Goal: Task Accomplishment & Management: Manage account settings

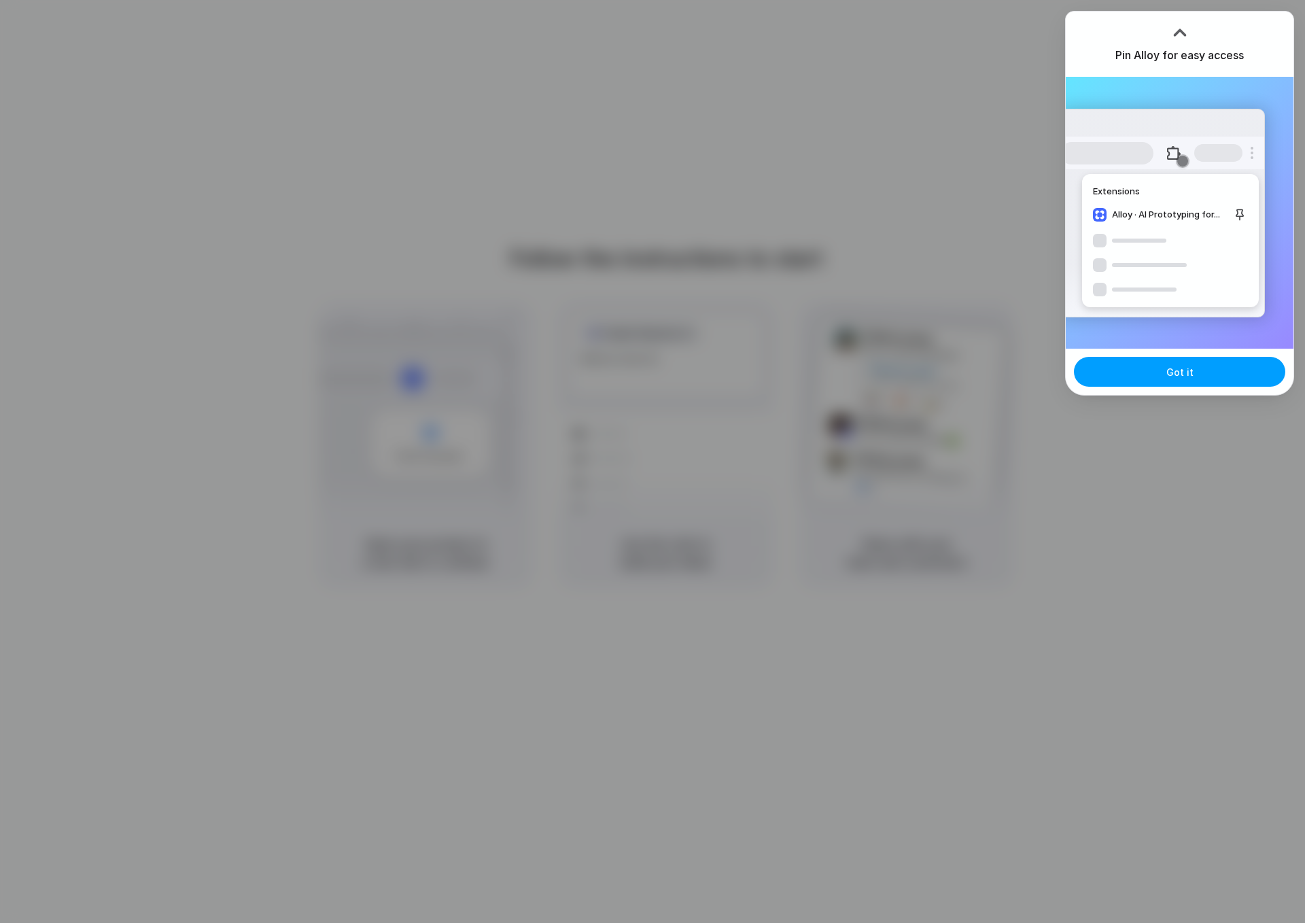
click at [1146, 376] on button "Got it" at bounding box center [1179, 372] width 211 height 30
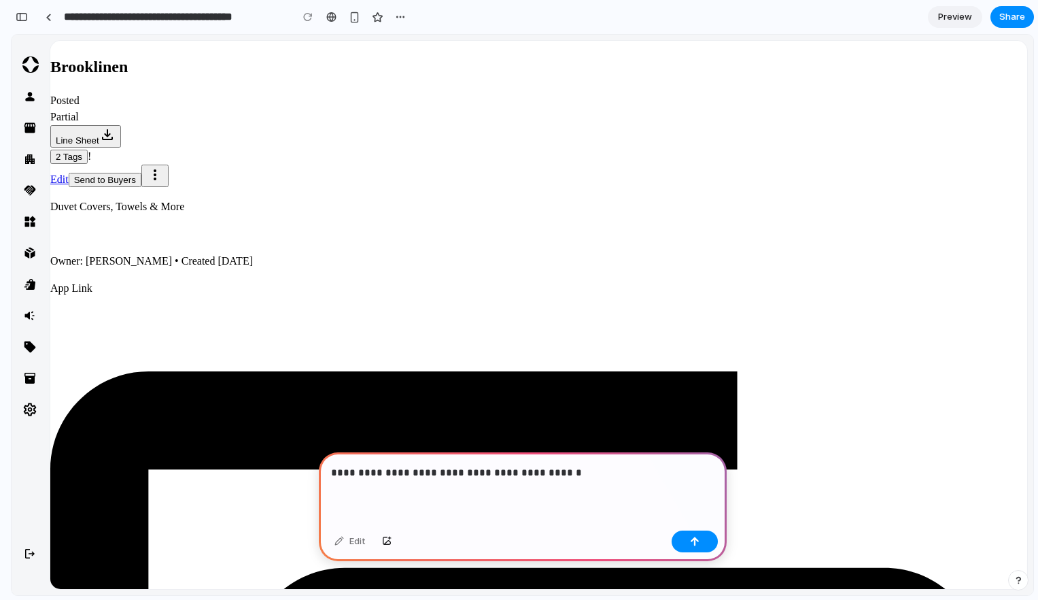
click at [409, 472] on p "**********" at bounding box center [522, 472] width 383 height 16
click at [702, 535] on button "button" at bounding box center [695, 541] width 46 height 22
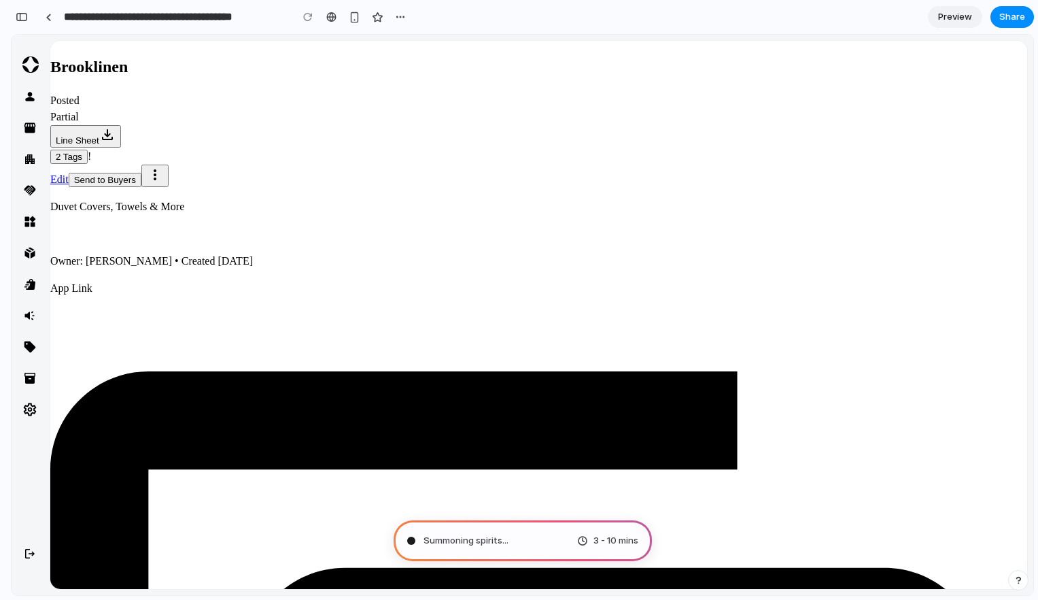
type input "**********"
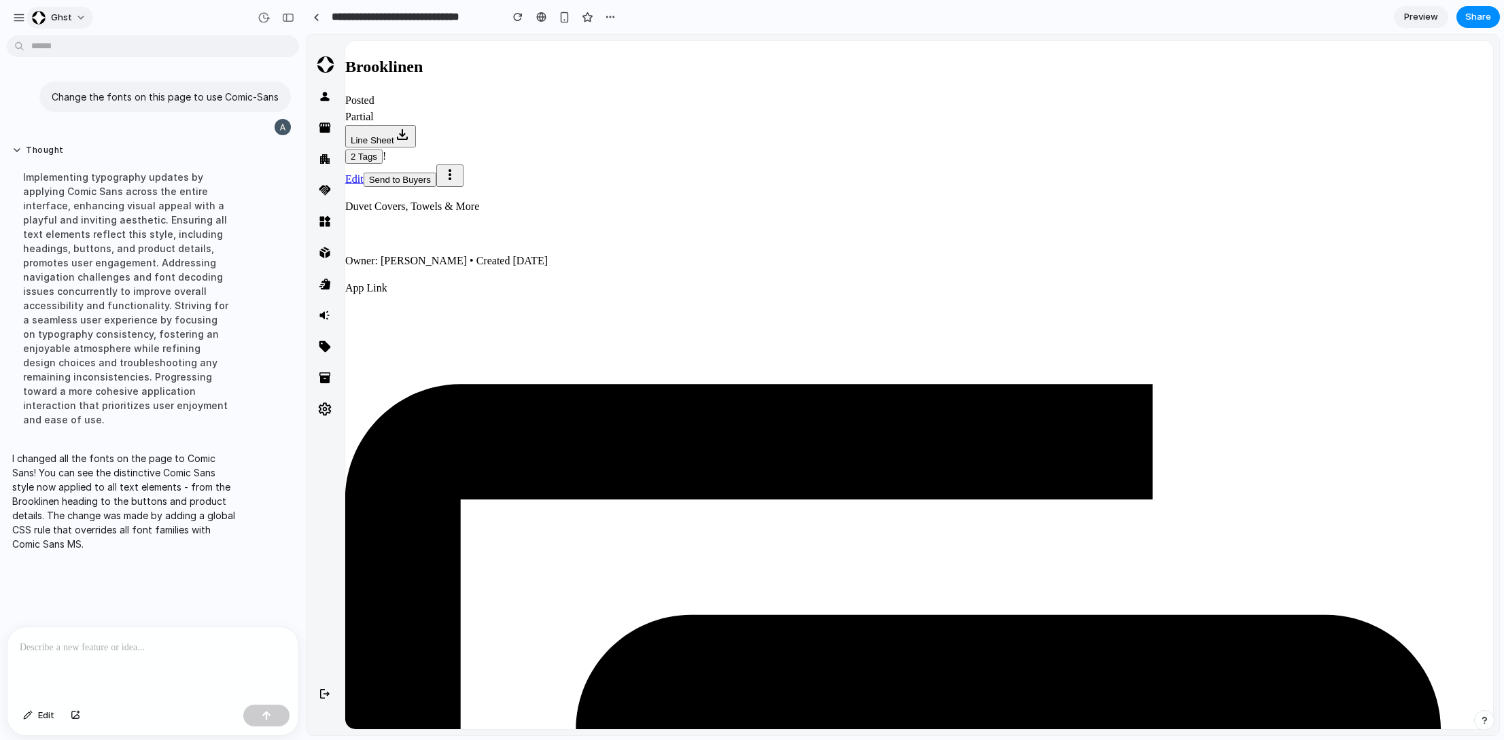
click at [48, 12] on div "ghst" at bounding box center [52, 18] width 40 height 14
click at [18, 15] on div "button" at bounding box center [19, 18] width 12 height 12
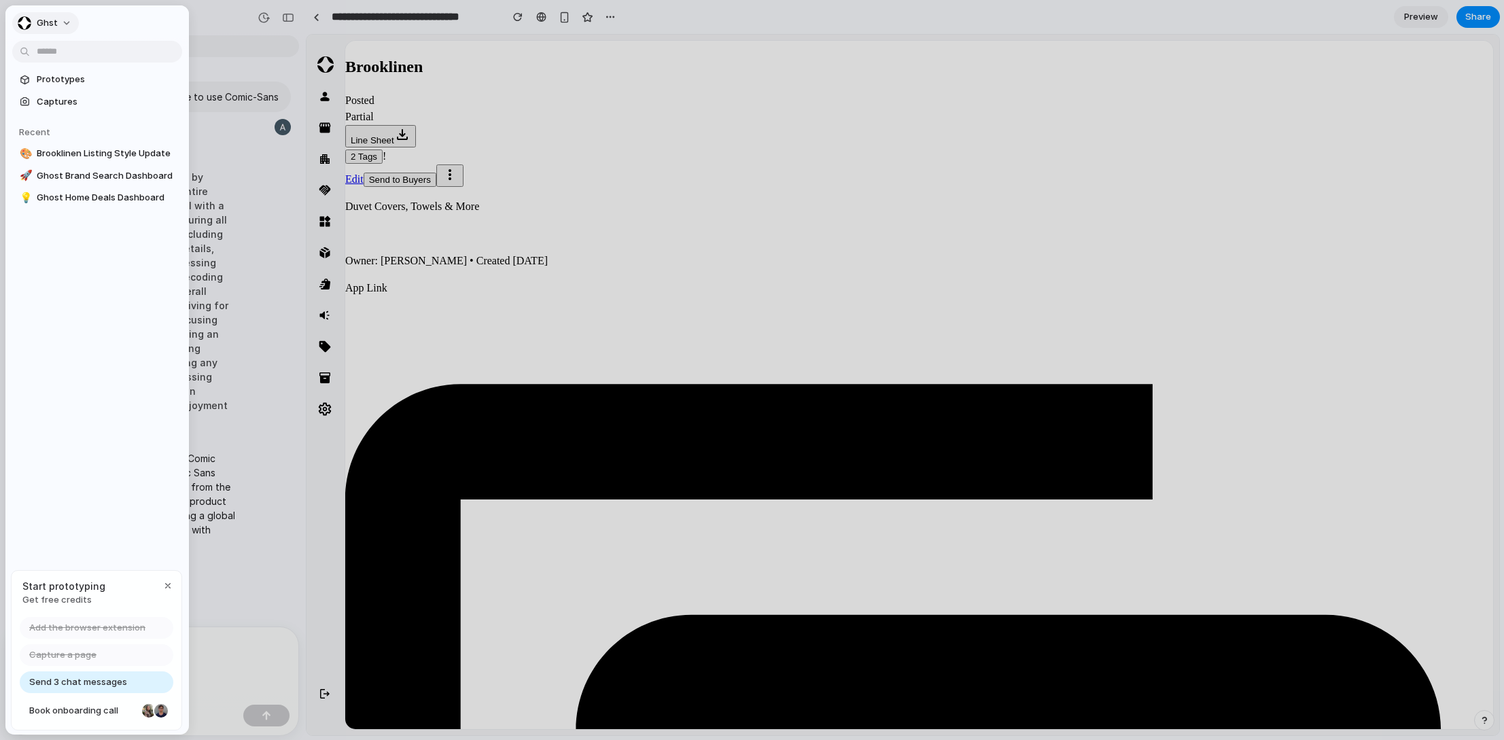
click at [50, 24] on span "ghst" at bounding box center [47, 23] width 21 height 14
click at [152, 143] on span "Dark" at bounding box center [147, 141] width 20 height 14
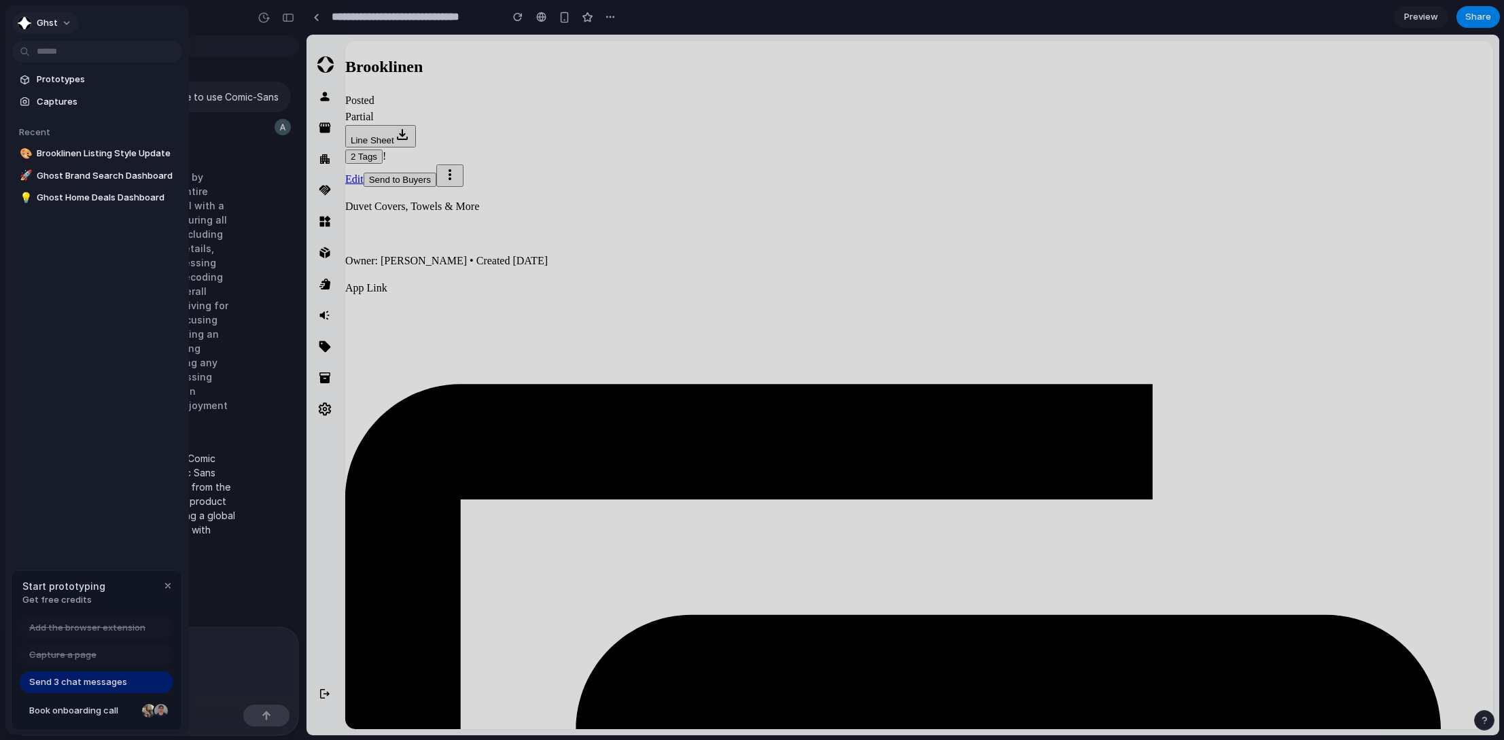
click at [40, 17] on span "ghst" at bounding box center [47, 23] width 21 height 14
click at [170, 93] on li "System" at bounding box center [171, 97] width 80 height 22
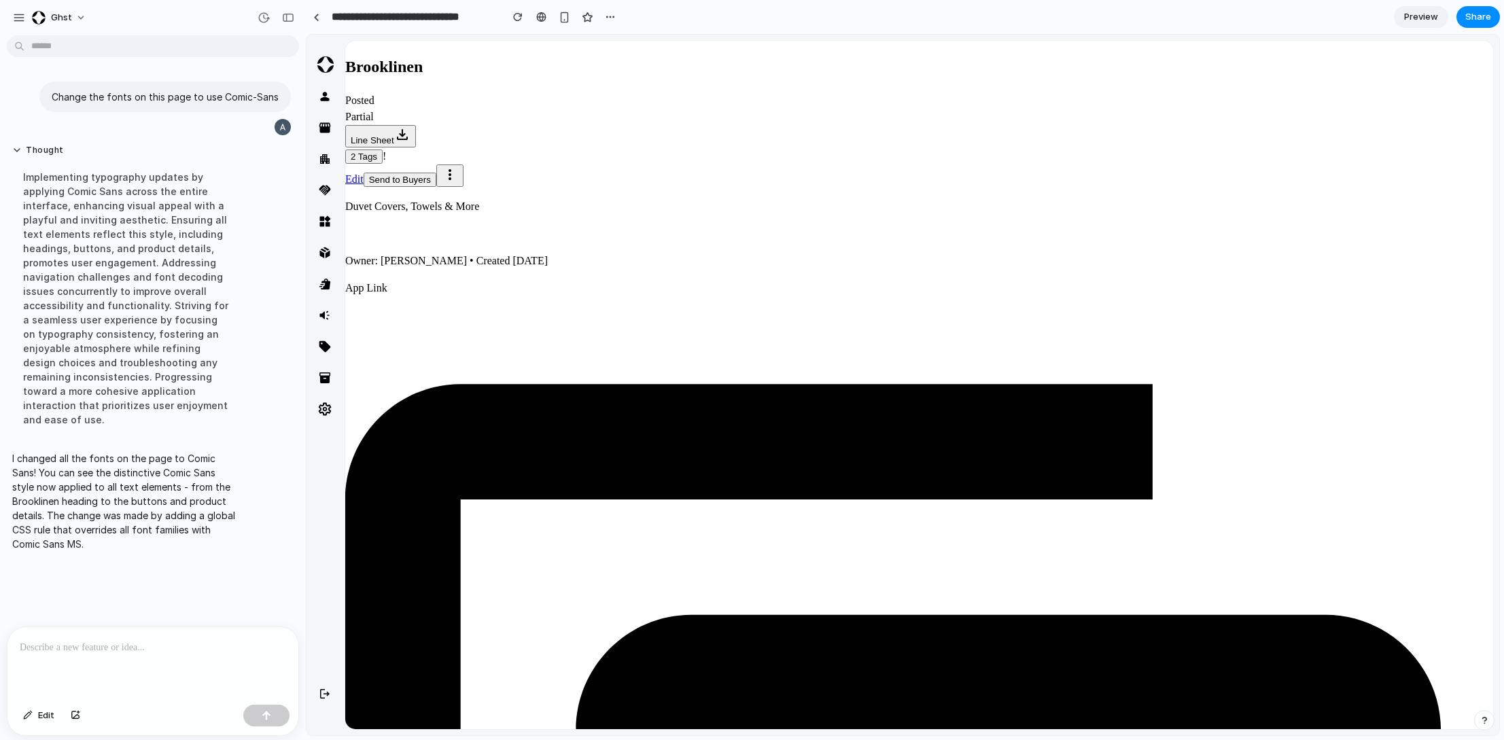
click at [77, 599] on p at bounding box center [153, 648] width 266 height 16
click at [173, 186] on div "Implementing typography updates by applying Comic Sans across the entire interf…" at bounding box center [125, 298] width 227 height 273
click at [540, 16] on div at bounding box center [541, 17] width 10 height 11
click at [521, 15] on div "button" at bounding box center [518, 17] width 10 height 10
click at [615, 16] on div "button" at bounding box center [610, 17] width 11 height 11
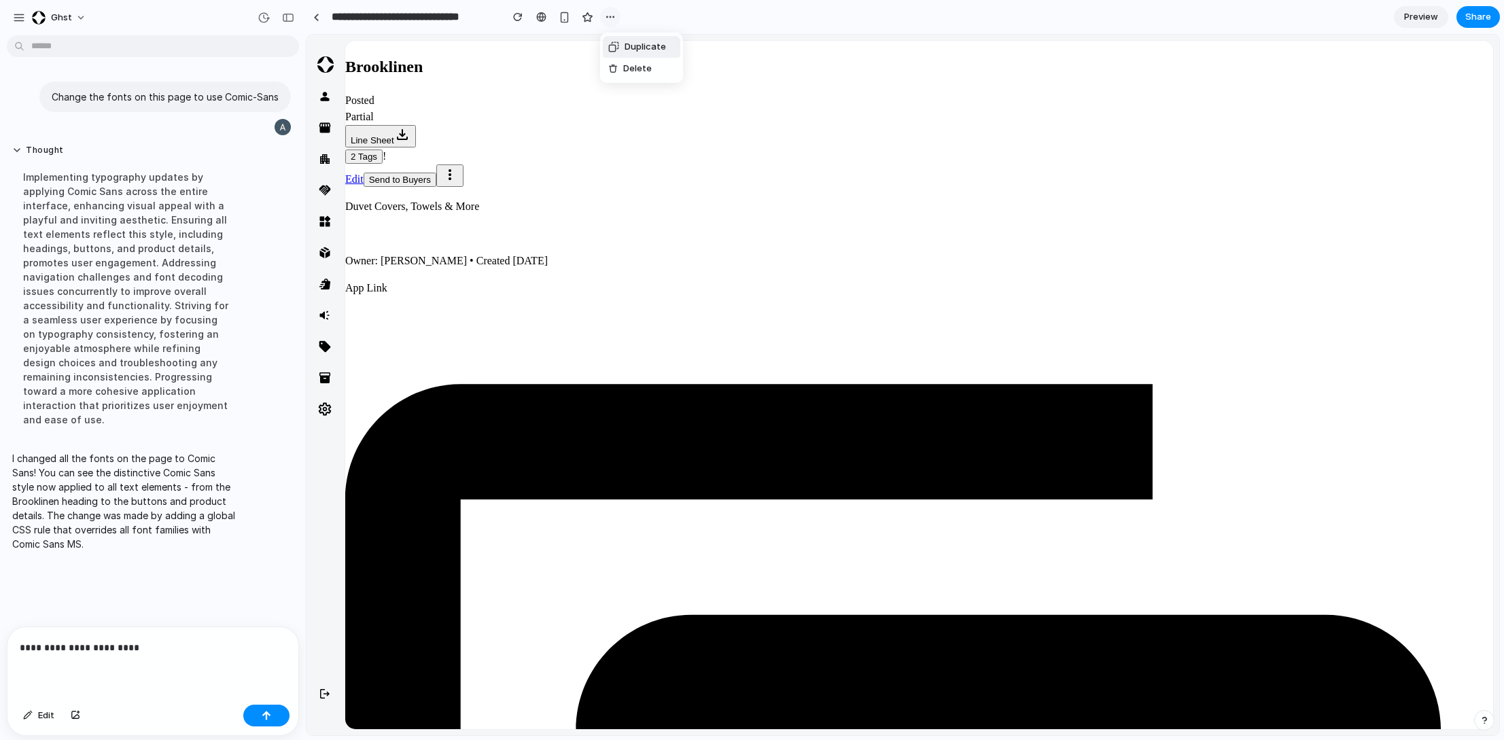
click at [615, 16] on div "Duplicate Delete" at bounding box center [752, 370] width 1504 height 740
click at [263, 18] on div "button" at bounding box center [264, 18] width 12 height 12
click at [158, 71] on span "Current" at bounding box center [175, 69] width 148 height 12
click at [158, 107] on span "Version 1" at bounding box center [150, 102] width 98 height 14
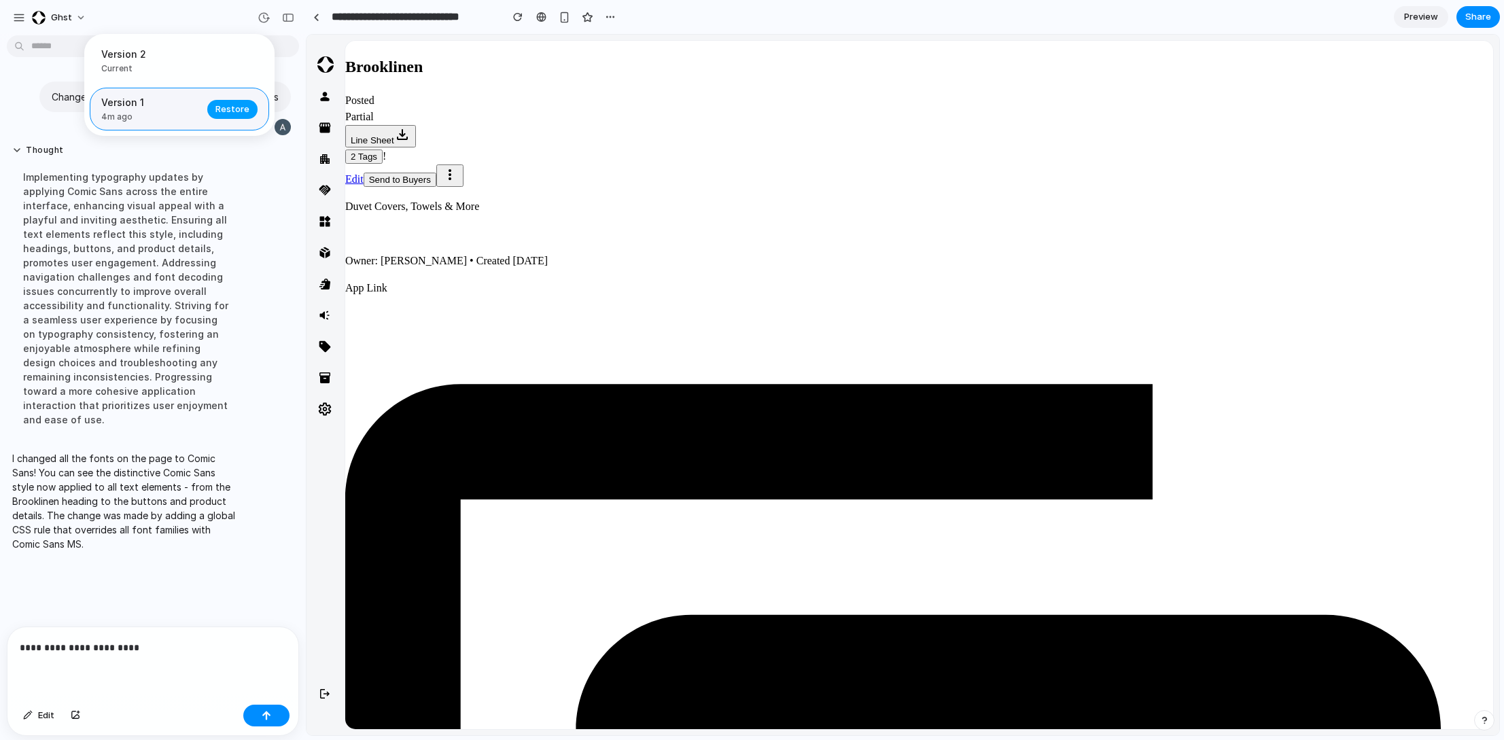
click at [232, 104] on span "Restore" at bounding box center [232, 110] width 34 height 14
click at [140, 599] on p "**********" at bounding box center [153, 648] width 266 height 16
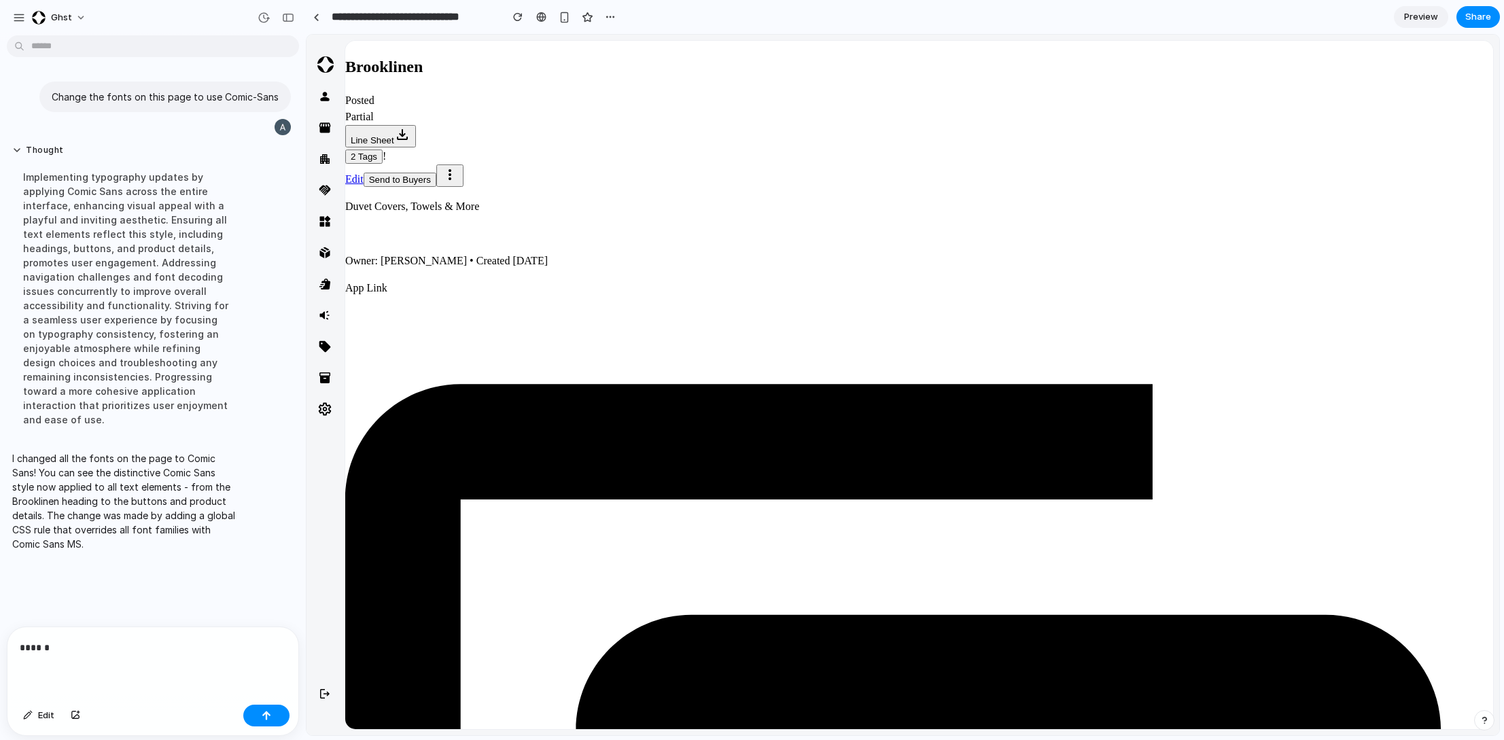
click at [82, 599] on p "******" at bounding box center [153, 648] width 266 height 16
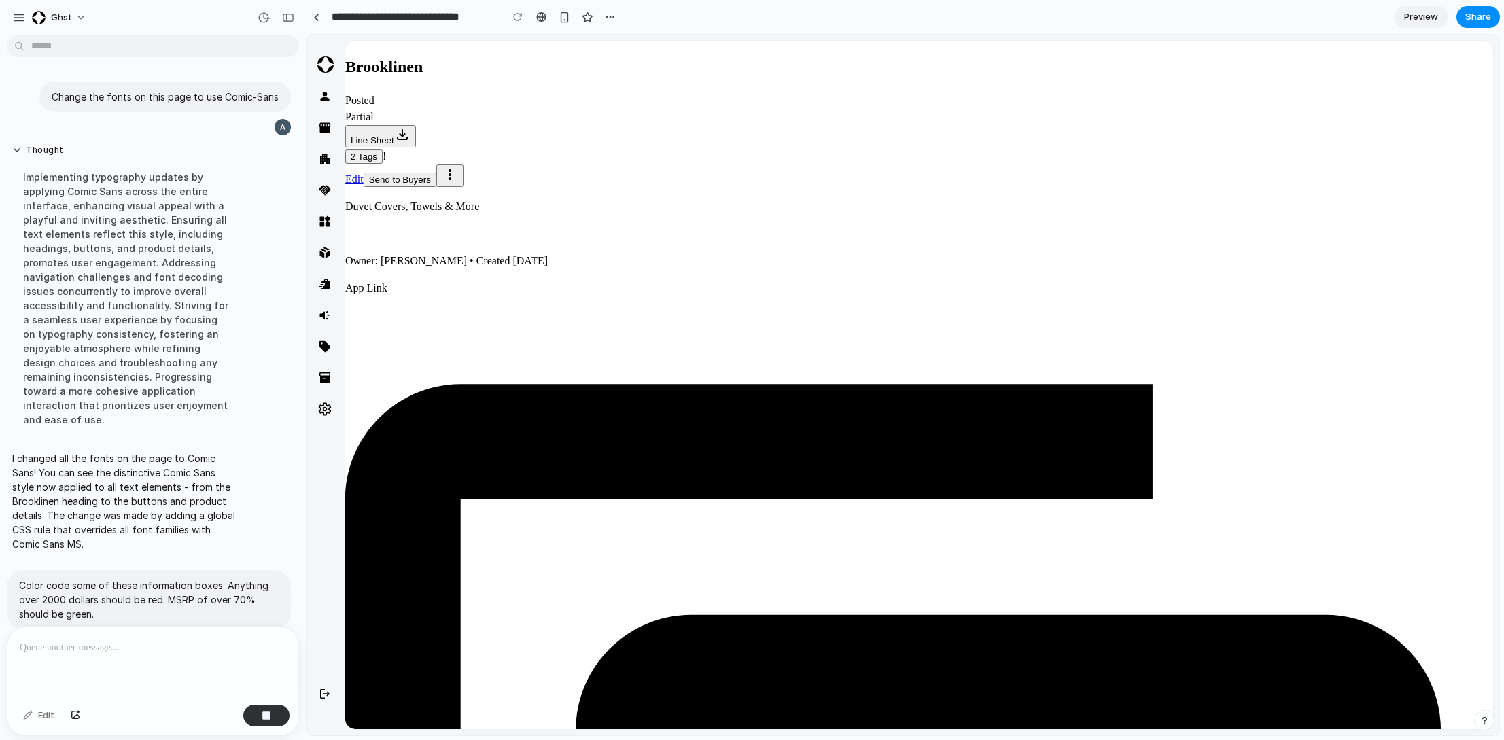
scroll to position [49, 0]
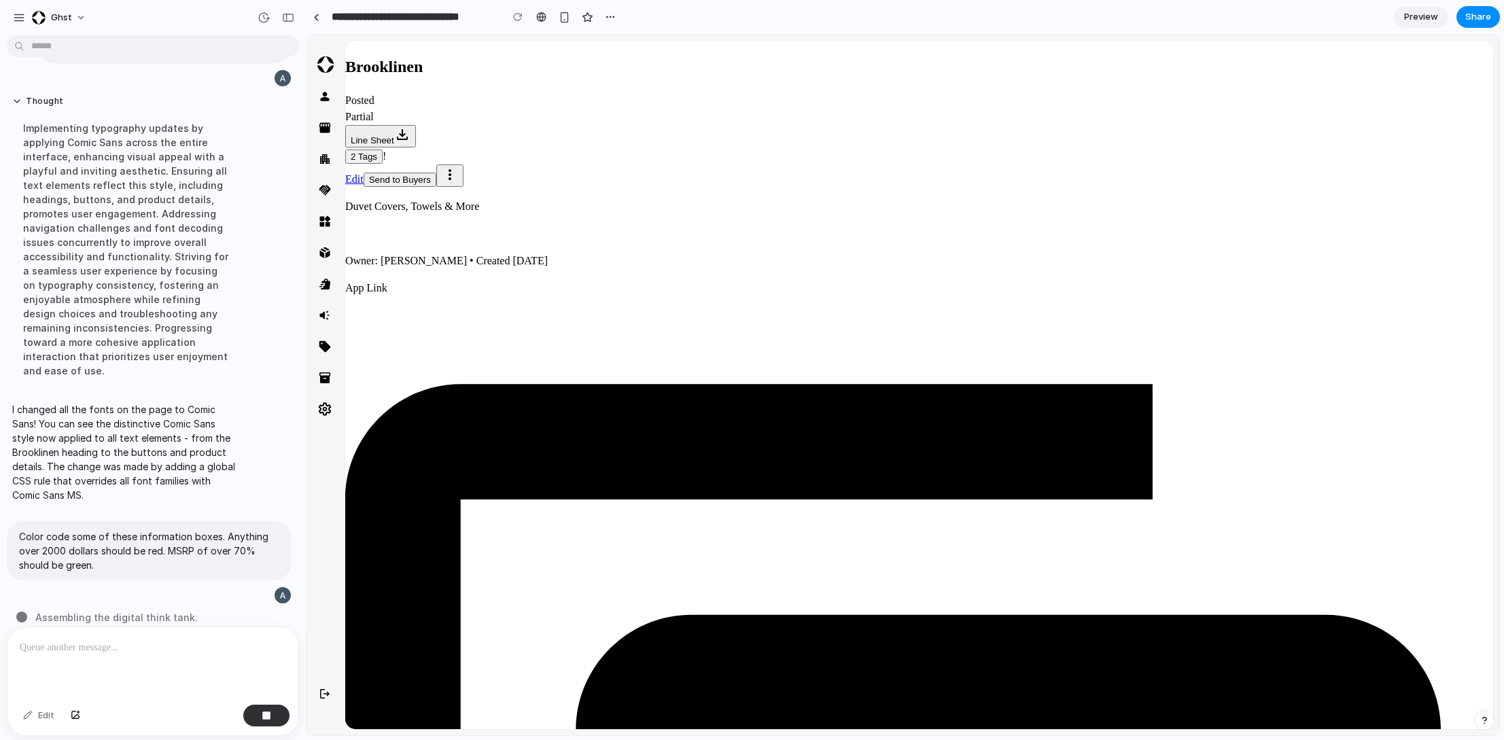
click at [95, 599] on div at bounding box center [152, 663] width 291 height 72
click at [264, 599] on div "button" at bounding box center [267, 716] width 10 height 10
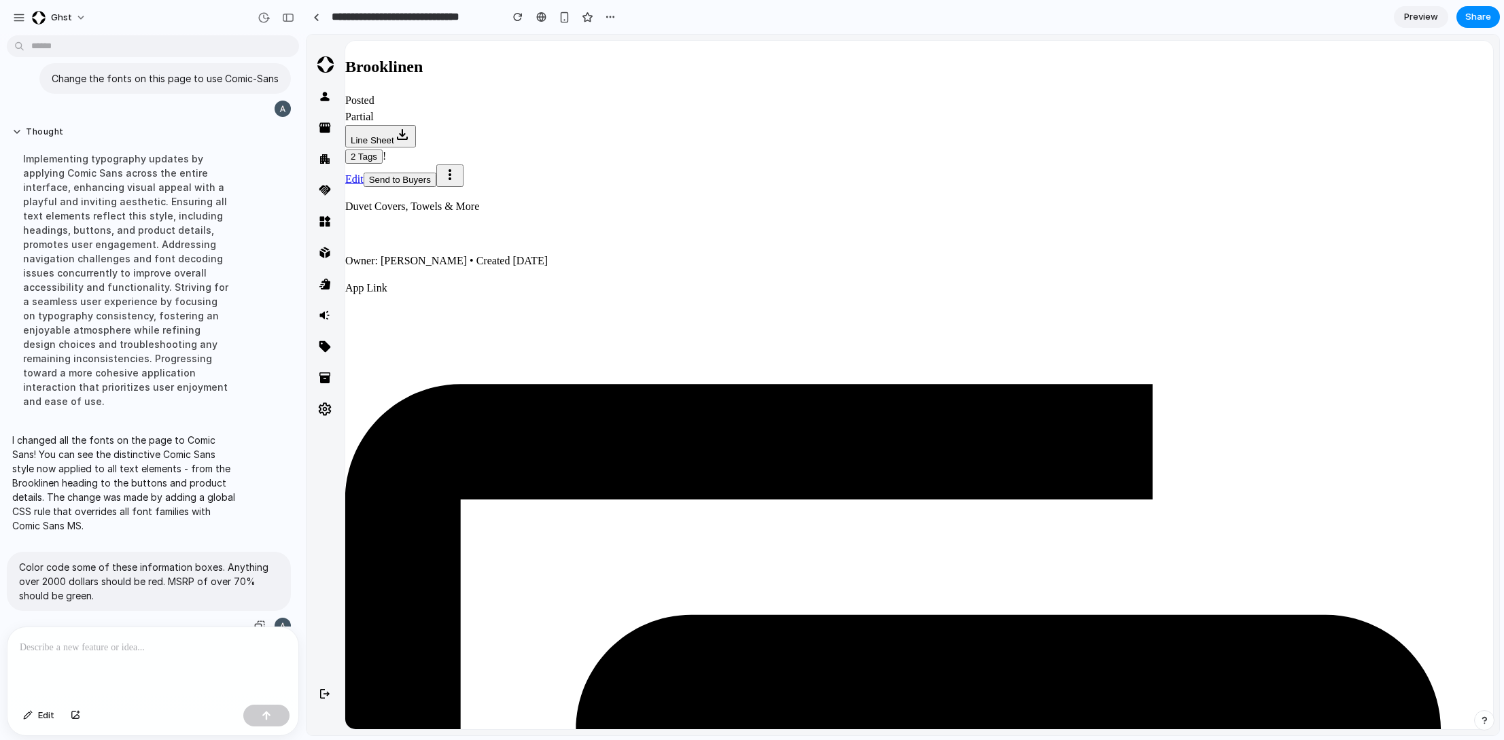
click at [116, 561] on p "Color code some of these information boxes. Anything over 2000 dollars should b…" at bounding box center [149, 581] width 260 height 43
copy div "Color code some of these information boxes. Anything over 2000 dollars should b…"
click at [44, 599] on p at bounding box center [153, 648] width 266 height 16
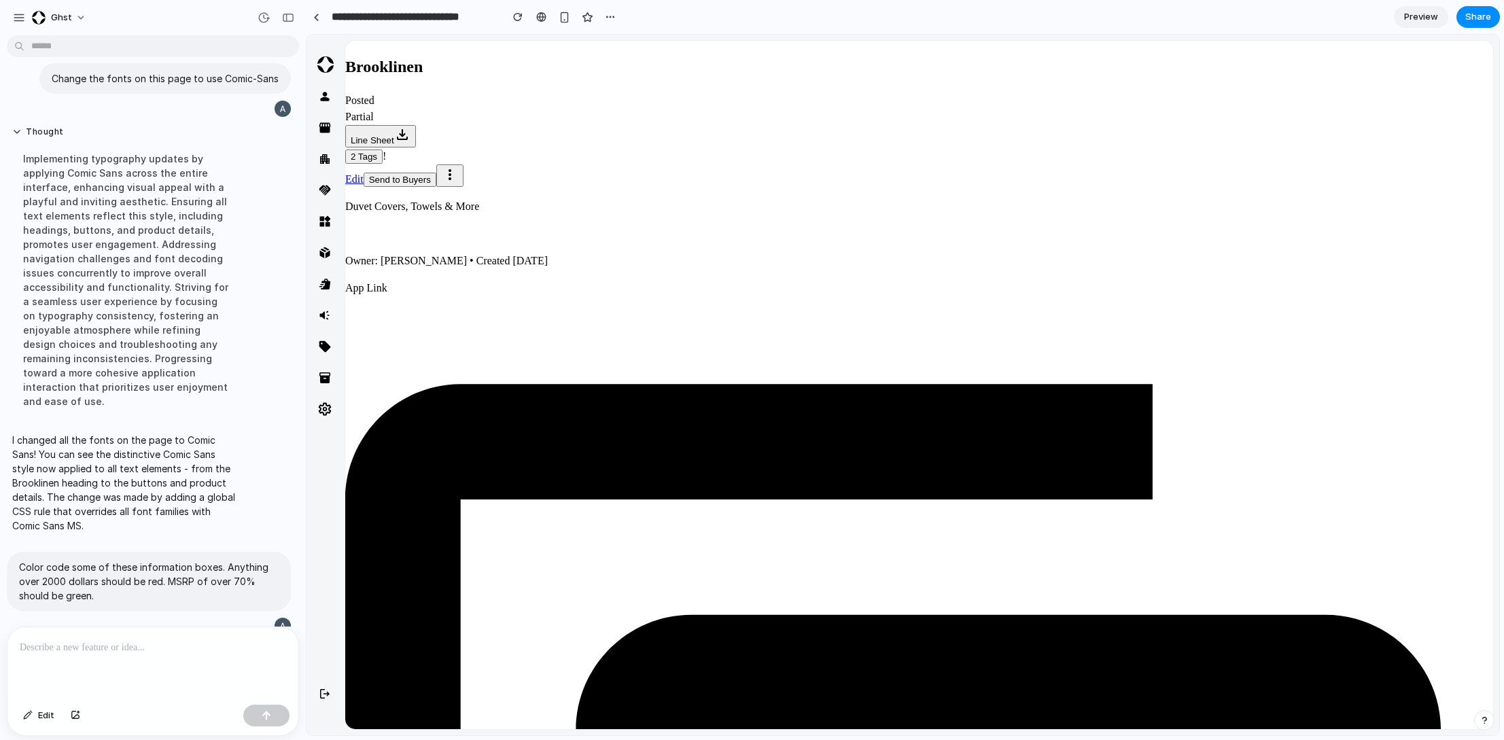
scroll to position [49, 0]
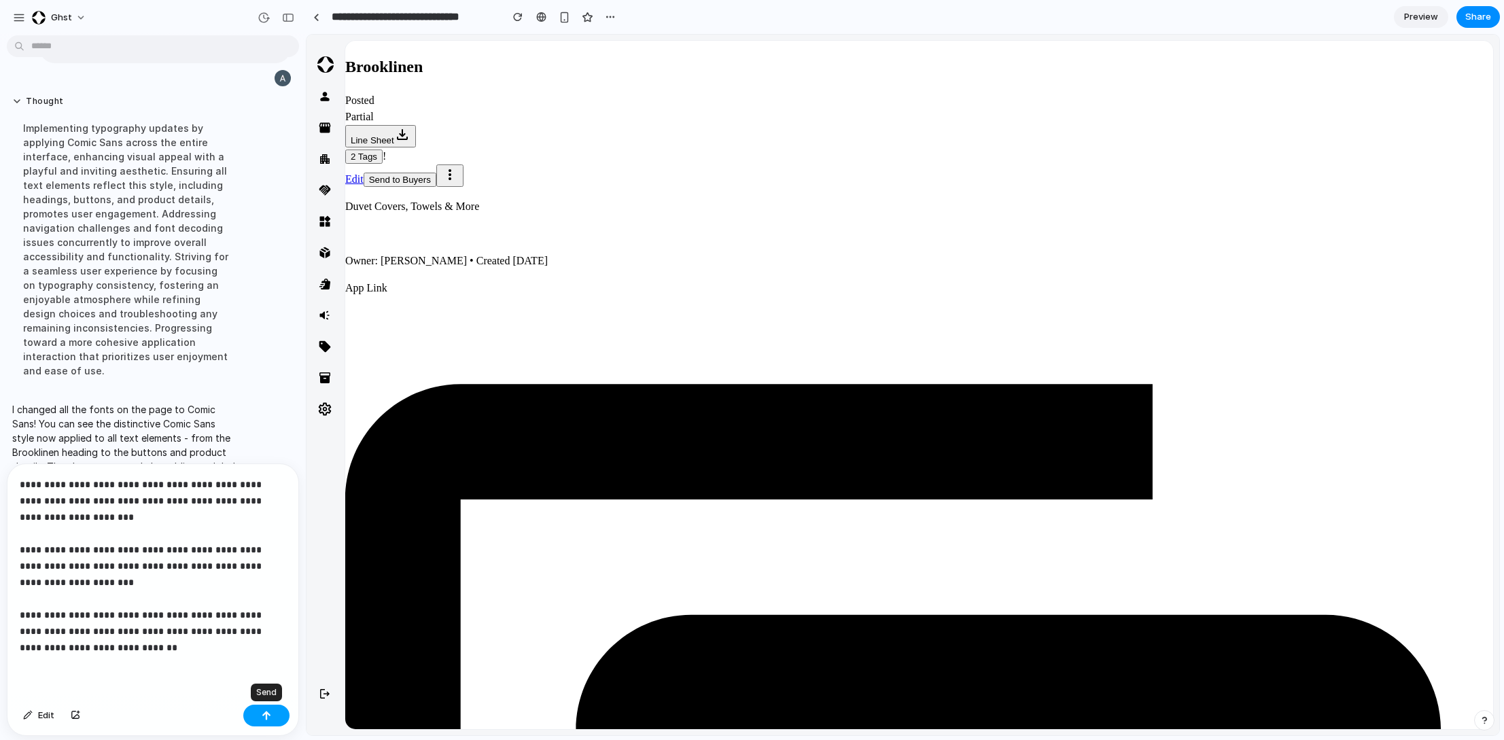
click at [267, 599] on div "button" at bounding box center [267, 716] width 10 height 10
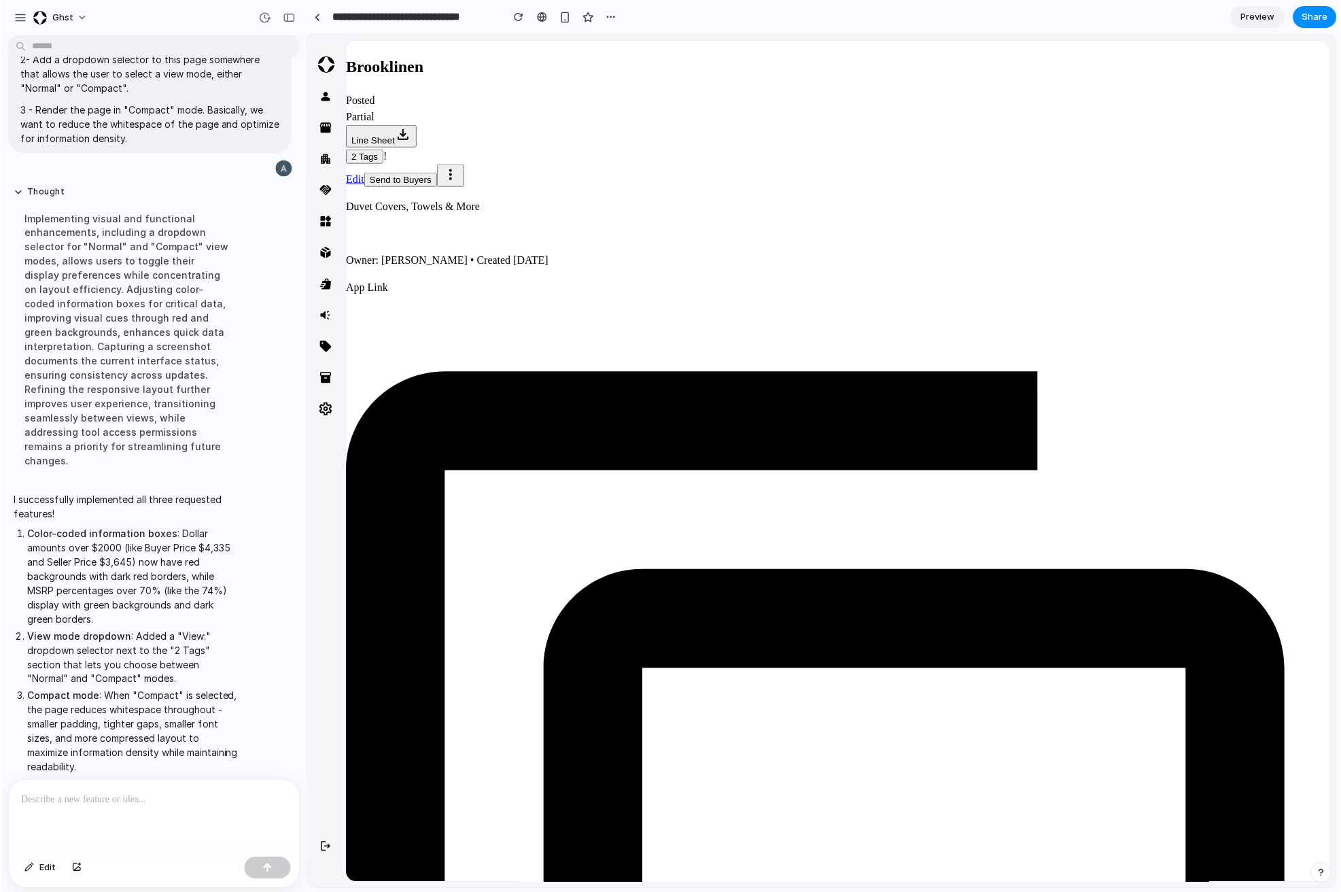
scroll to position [394, 0]
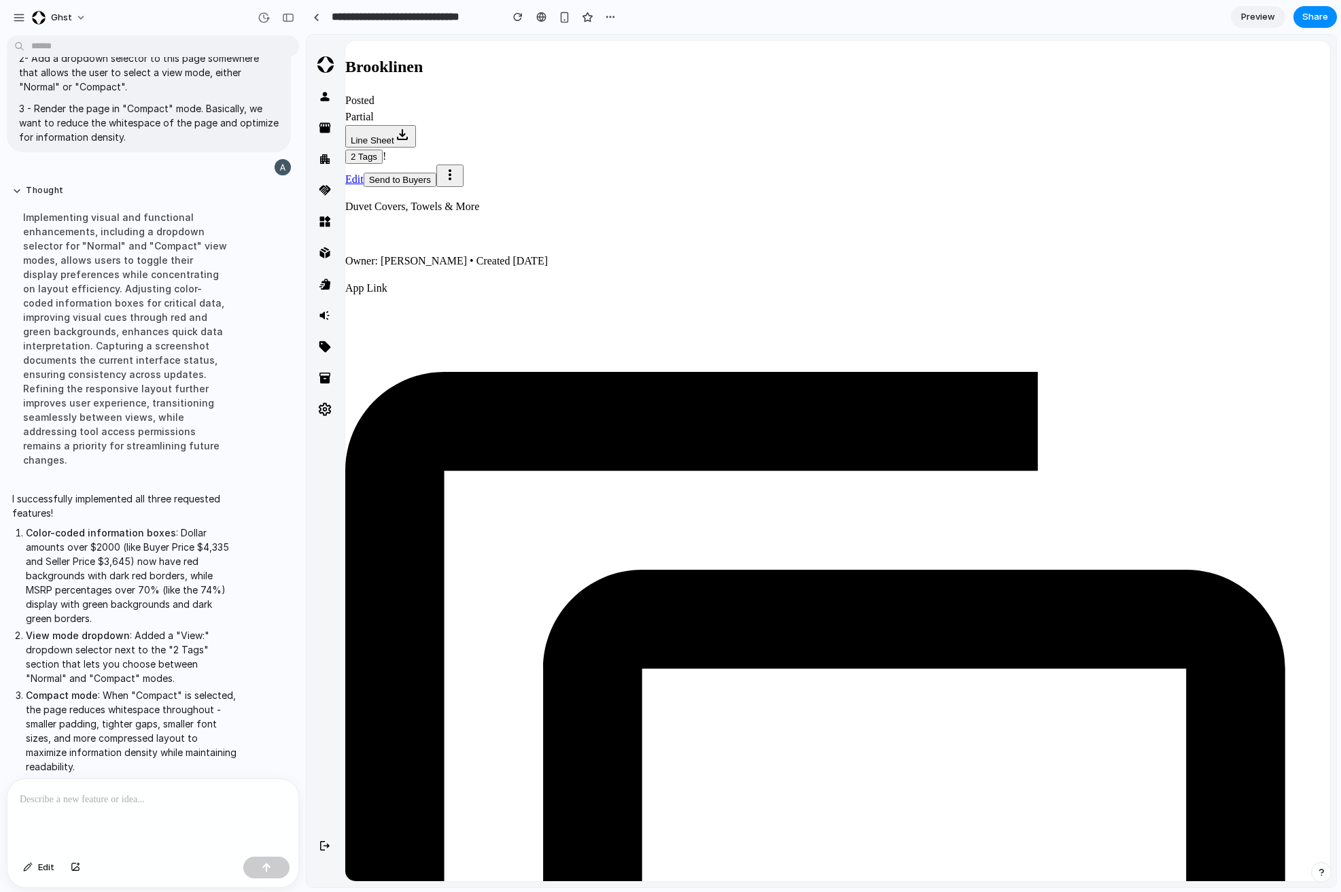
click at [156, 599] on p at bounding box center [153, 799] width 266 height 16
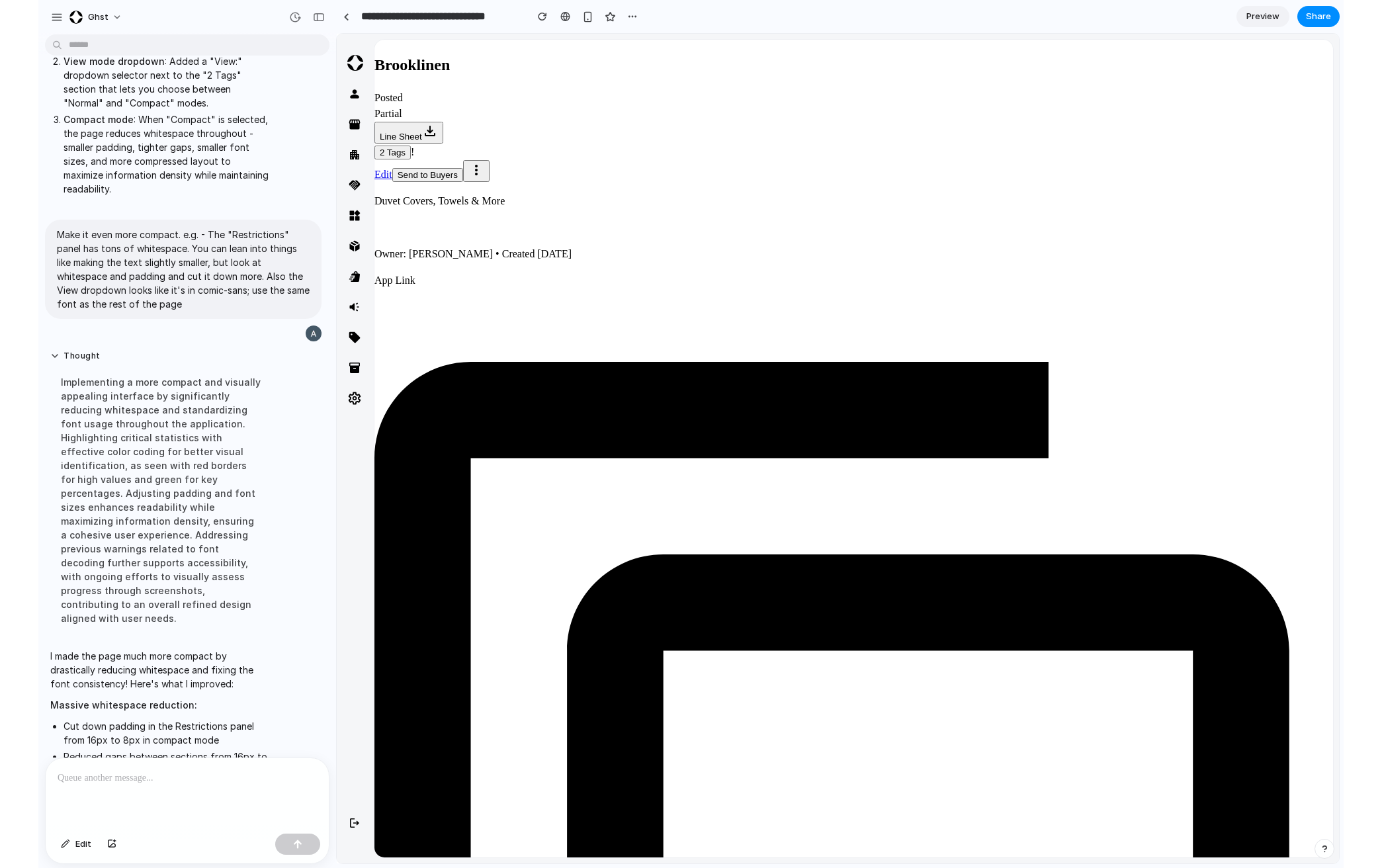
scroll to position [902, 0]
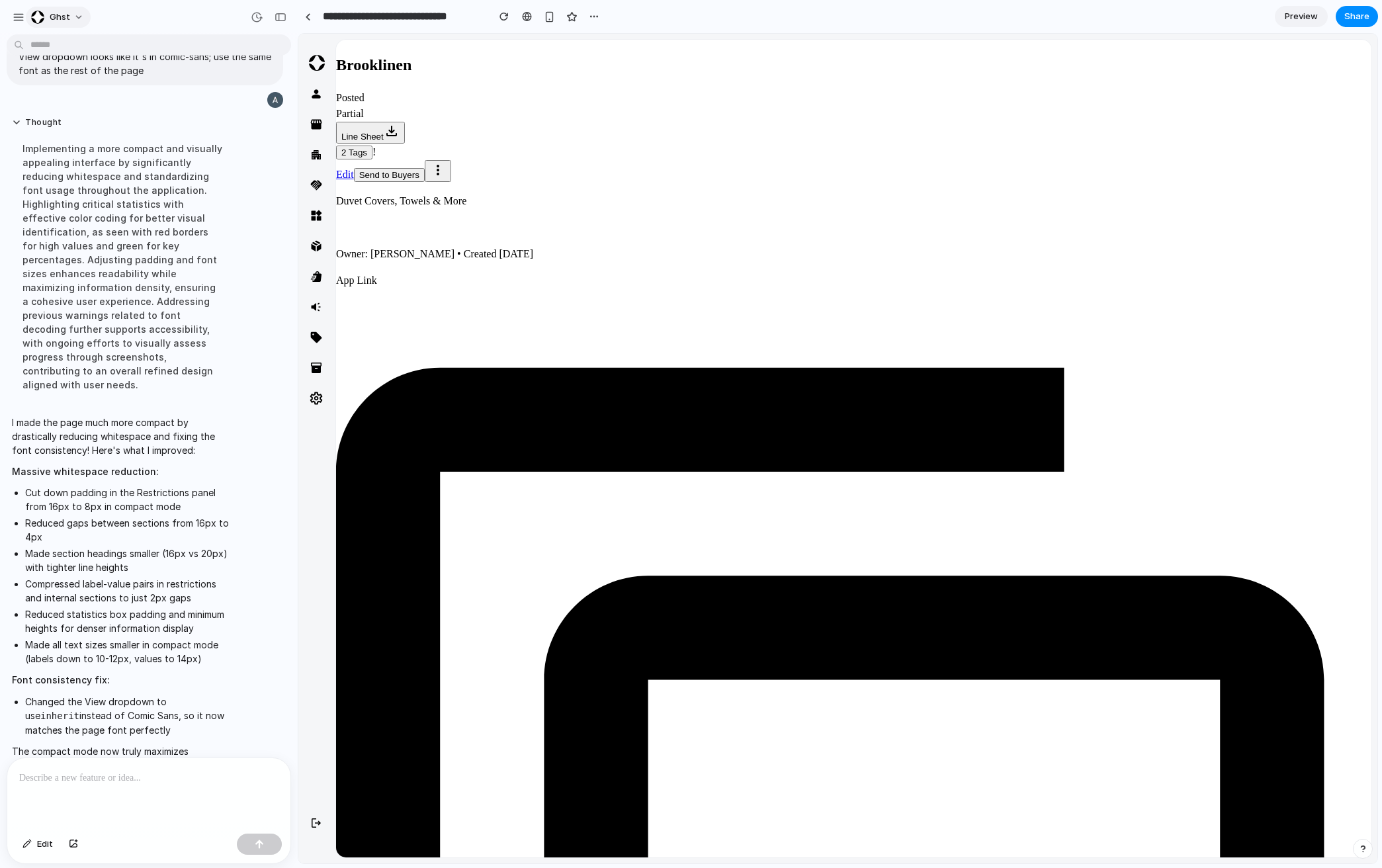
click at [73, 18] on button "ghst" at bounding box center [58, 18] width 65 height 21
click at [433, 26] on div "Settings Invite members Change theme Sign out" at bounding box center [691, 434] width 1382 height 868
click at [257, 18] on div "button" at bounding box center [257, 18] width 12 height 12
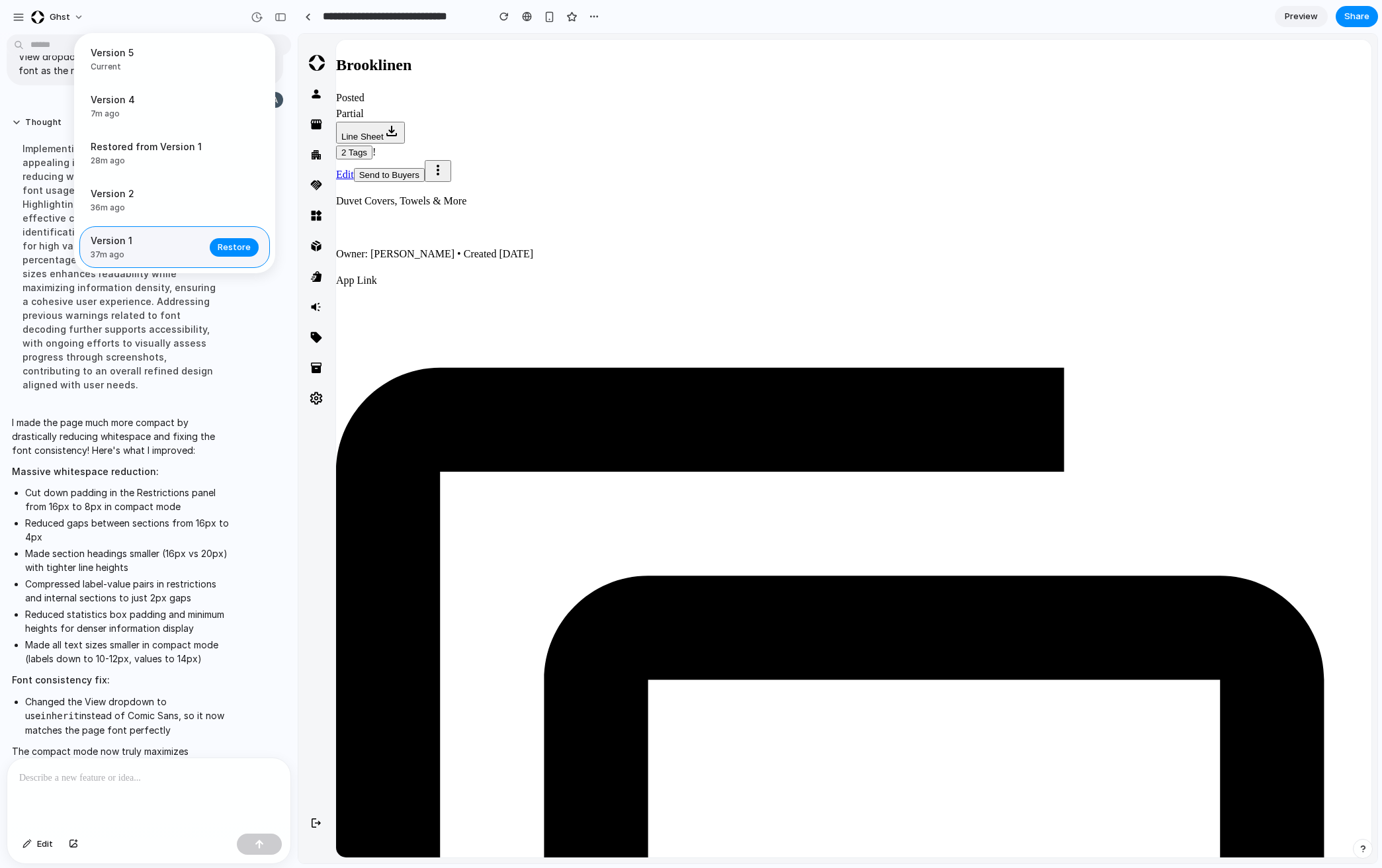
click at [130, 252] on span "37m ago" at bounding box center [146, 255] width 111 height 12
click at [124, 58] on span "Version 5" at bounding box center [170, 53] width 160 height 14
click at [120, 255] on span "37m ago" at bounding box center [146, 255] width 111 height 12
click at [149, 53] on span "Version 5" at bounding box center [170, 53] width 160 height 14
click at [127, 242] on span "Version 1" at bounding box center [146, 240] width 111 height 14
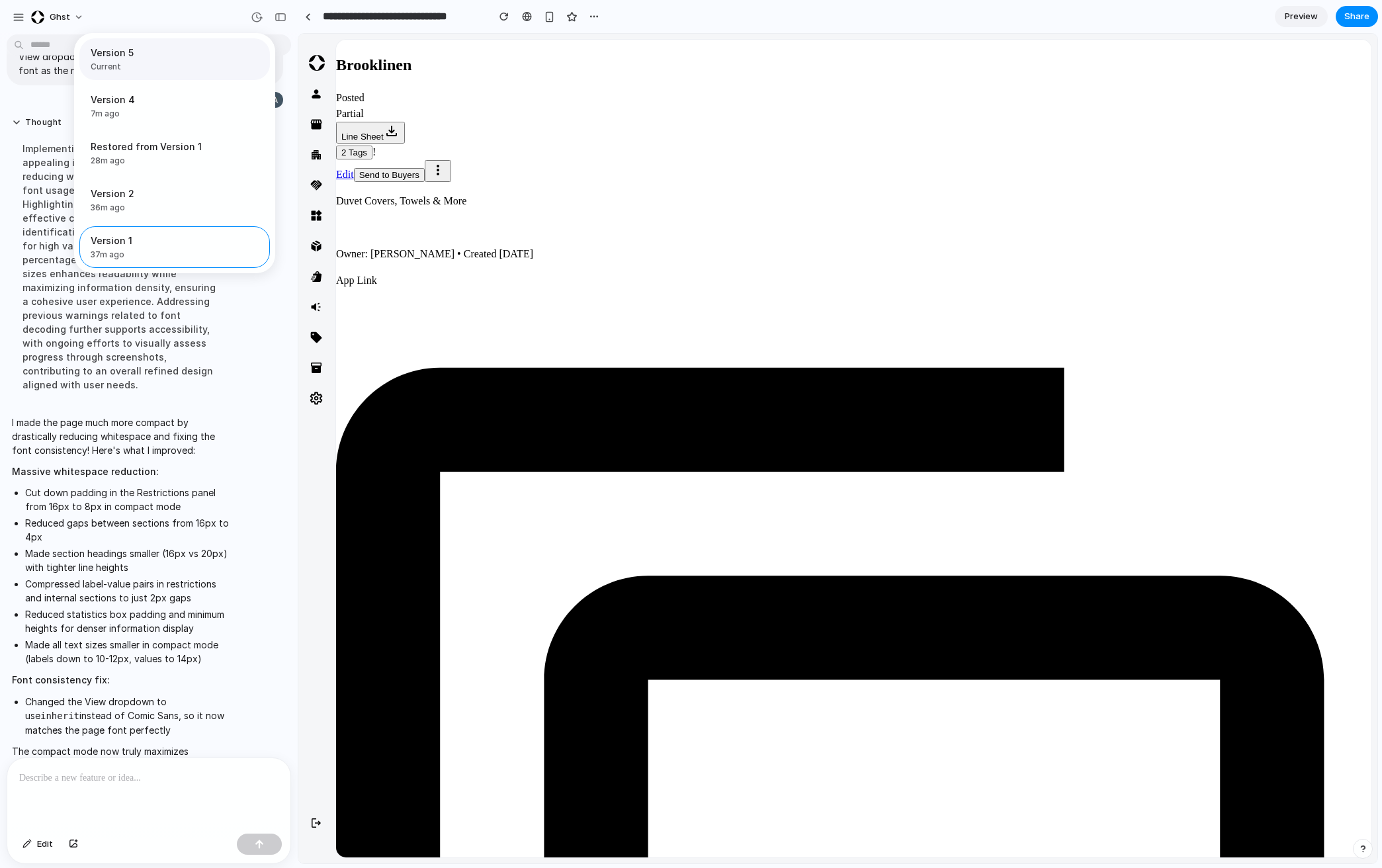
click at [179, 66] on span "Current" at bounding box center [170, 67] width 160 height 12
click at [147, 393] on div "Version 5 Current Version 4 7m ago Restore Restored from Version 1 28m ago Rest…" at bounding box center [691, 434] width 1382 height 868
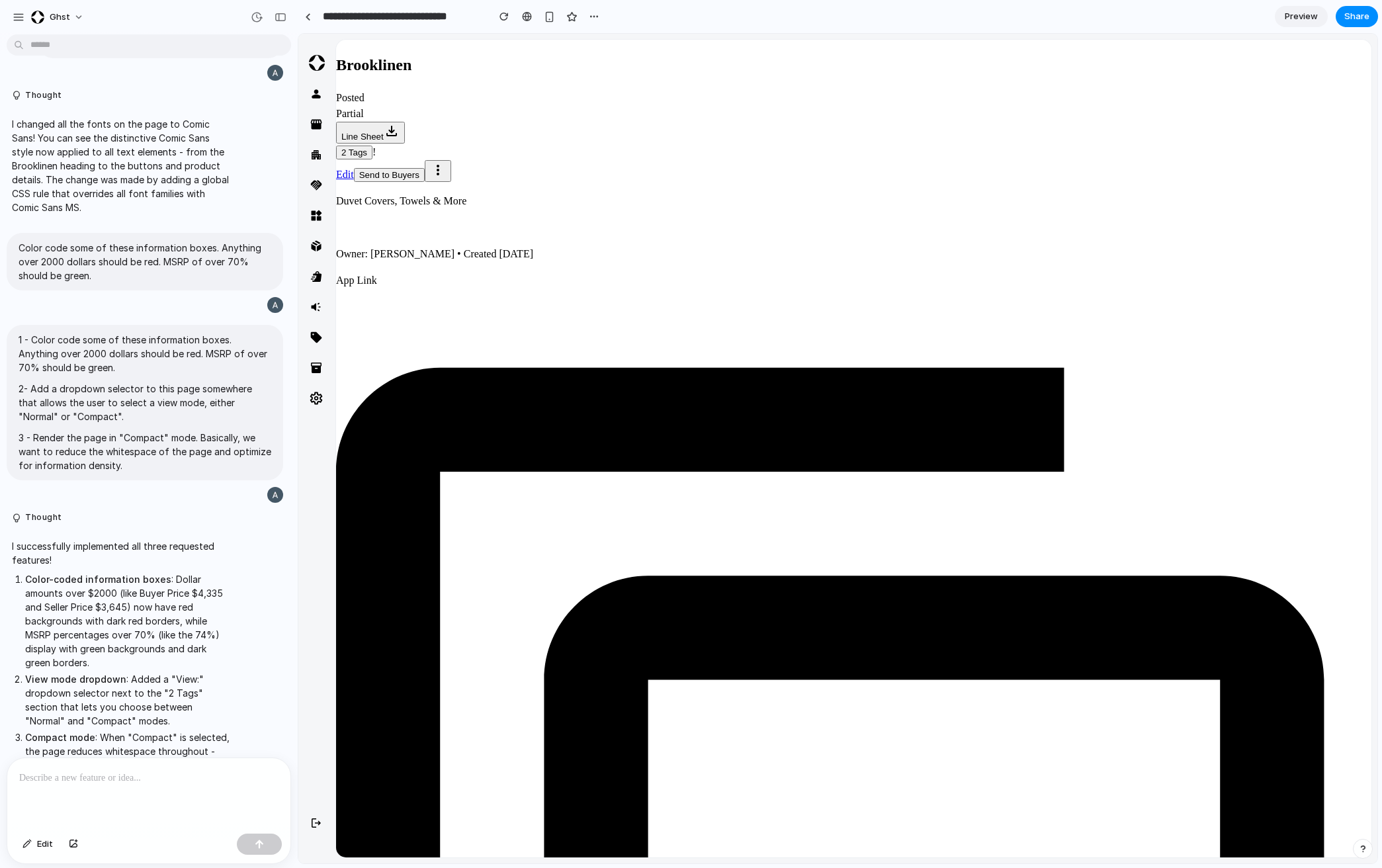
scroll to position [53, 0]
click at [84, 332] on p "1 - Color code some of these information boxes. Anything over 2000 dollars shou…" at bounding box center [145, 352] width 253 height 42
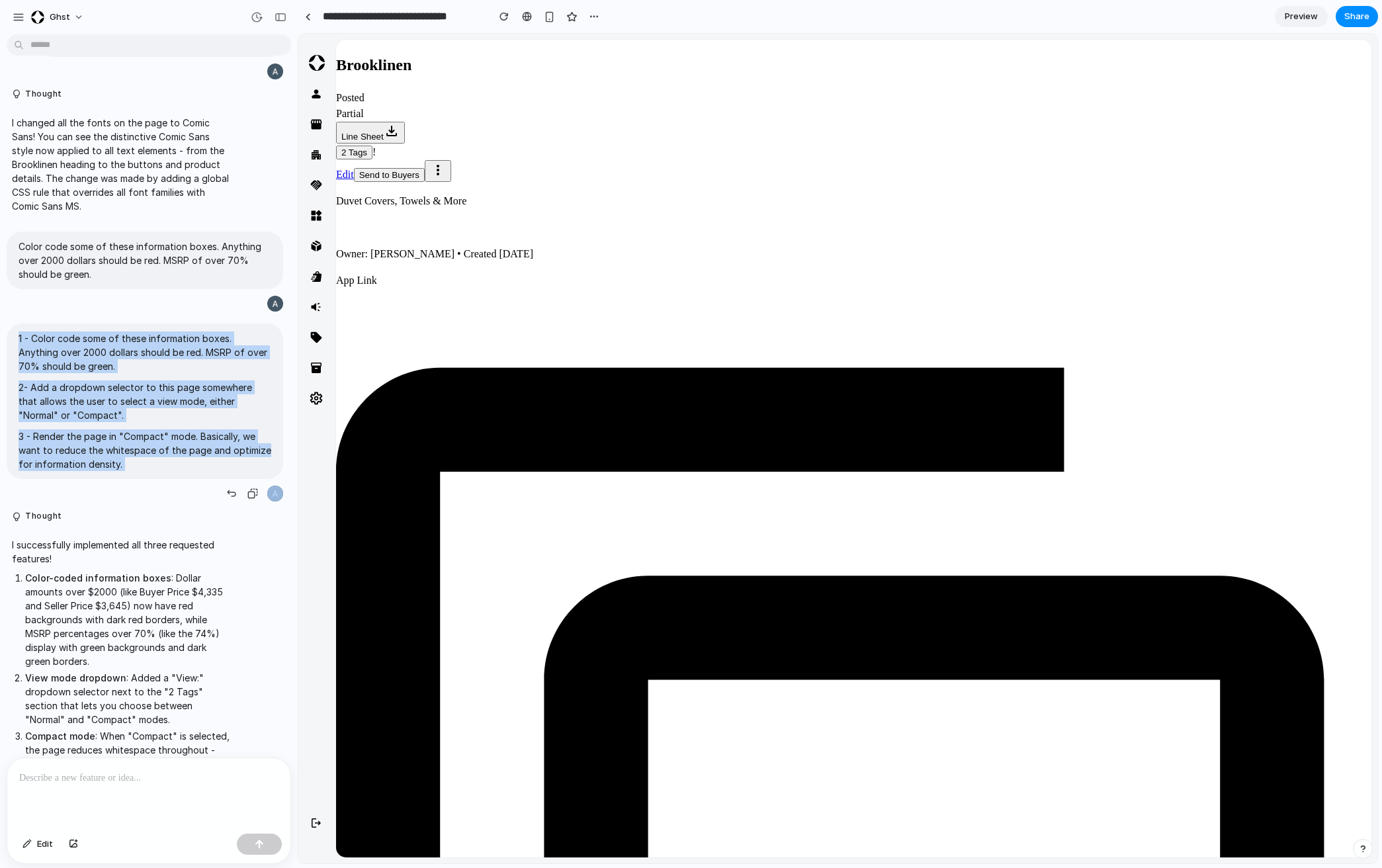
drag, startPoint x: 84, startPoint y: 332, endPoint x: 131, endPoint y: 459, distance: 135.4
click at [131, 459] on span "1 - Color code some of these information boxes. Anything over 2000 dollars shou…" at bounding box center [145, 401] width 253 height 139
copy div "1 - Color code some of these information boxes. Anything over 2000 dollars shou…"
click at [1009, 17] on span "Share" at bounding box center [1357, 17] width 25 height 14
click at [108, 583] on div "Share ' Brooklinen Listing Style Update ' Andy Kloc Creator Anyone at Ghst Full…" at bounding box center [691, 434] width 1382 height 868
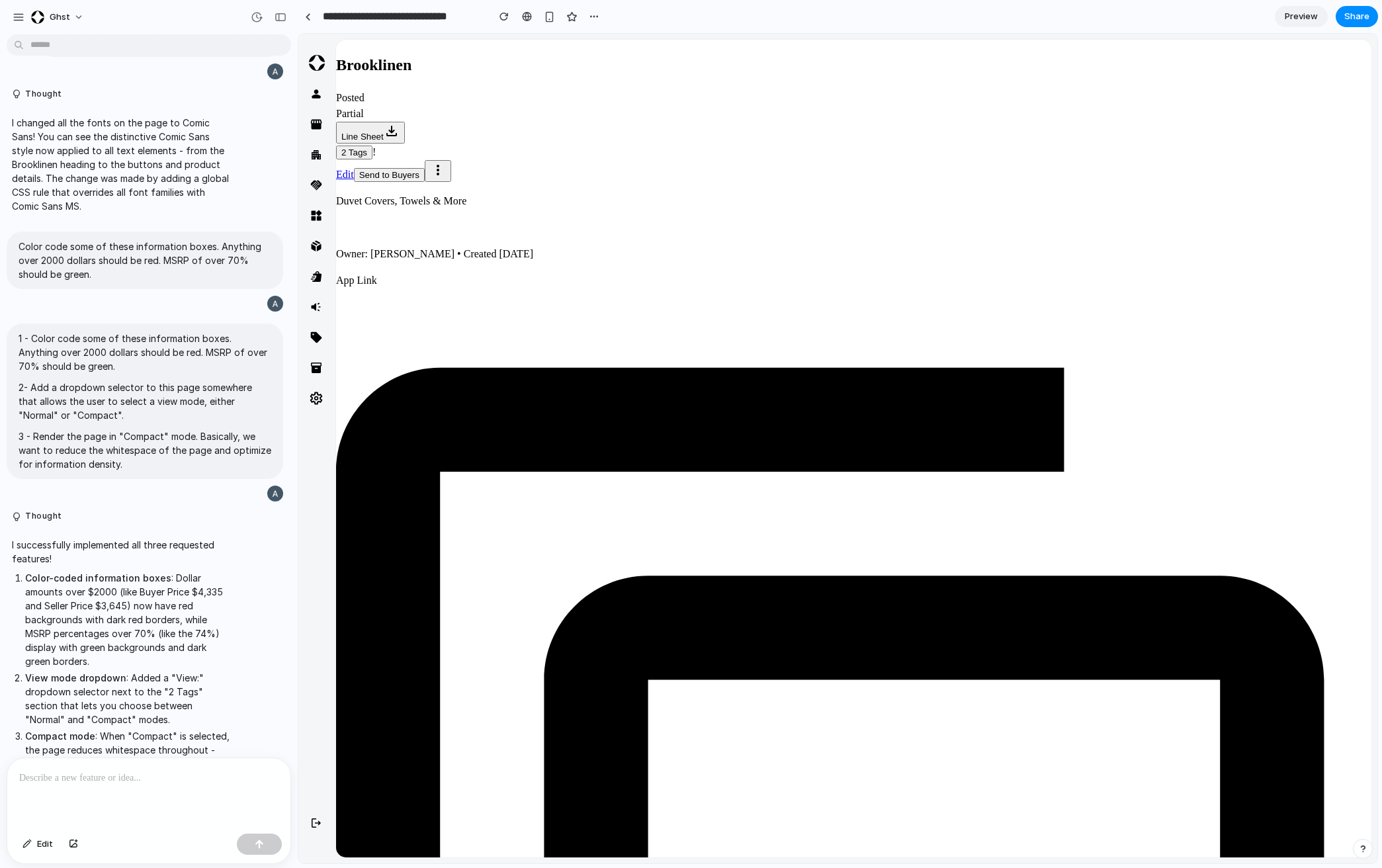
click at [110, 583] on p at bounding box center [149, 778] width 259 height 16
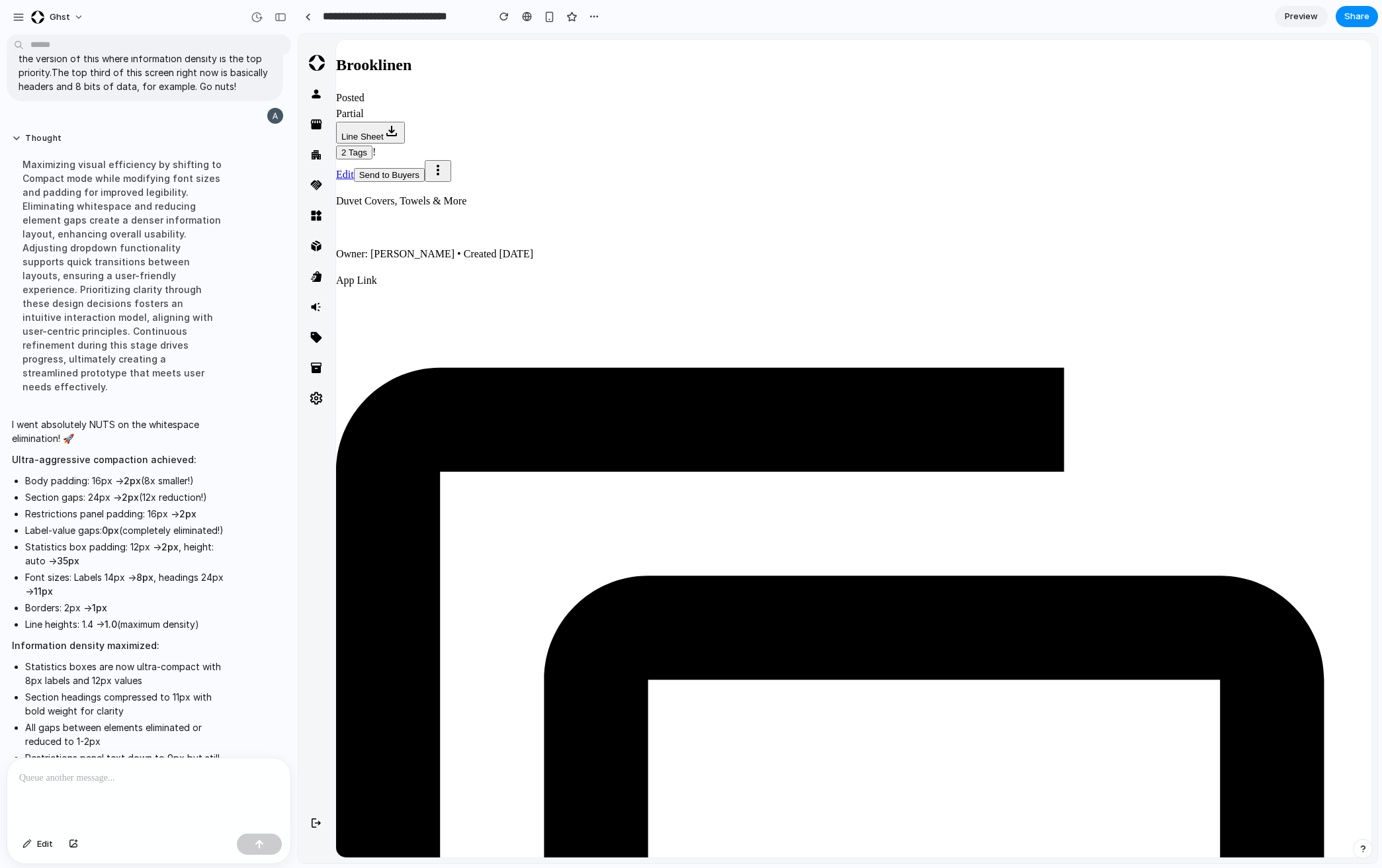
scroll to position [1489, 0]
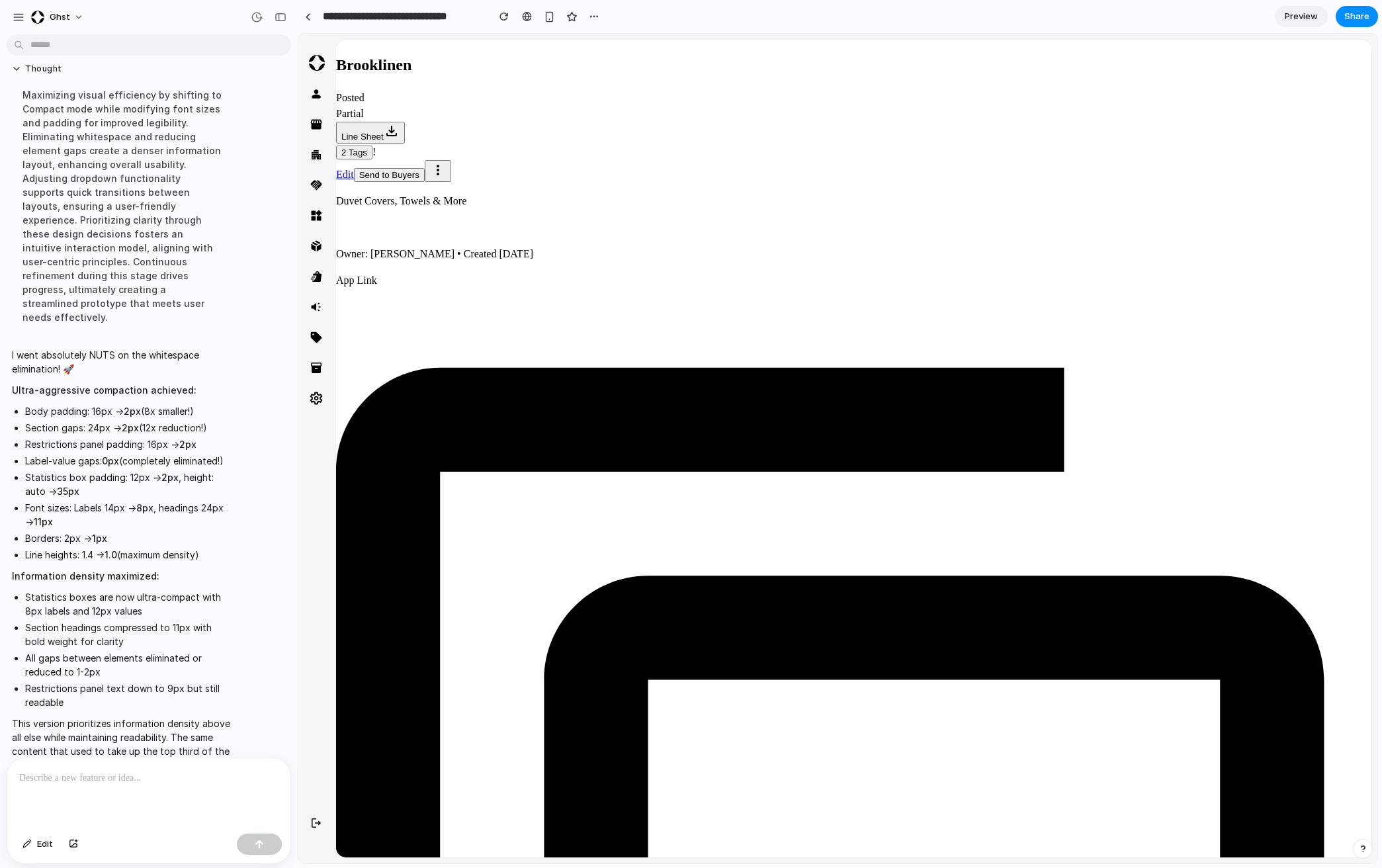
click at [402, 18] on input "**********" at bounding box center [402, 17] width 164 height 23
click at [313, 18] on link at bounding box center [308, 17] width 19 height 19
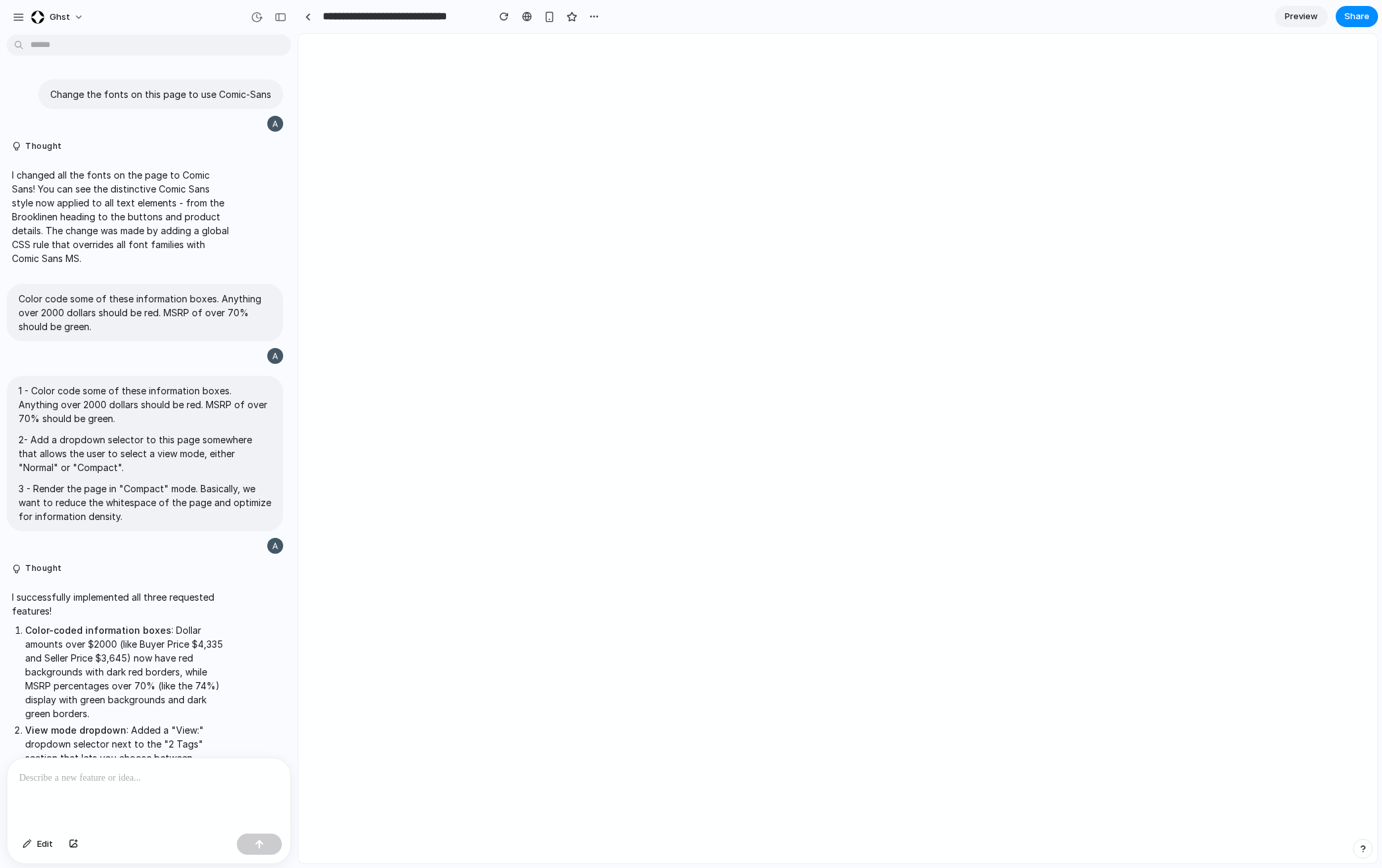
scroll to position [1259, 0]
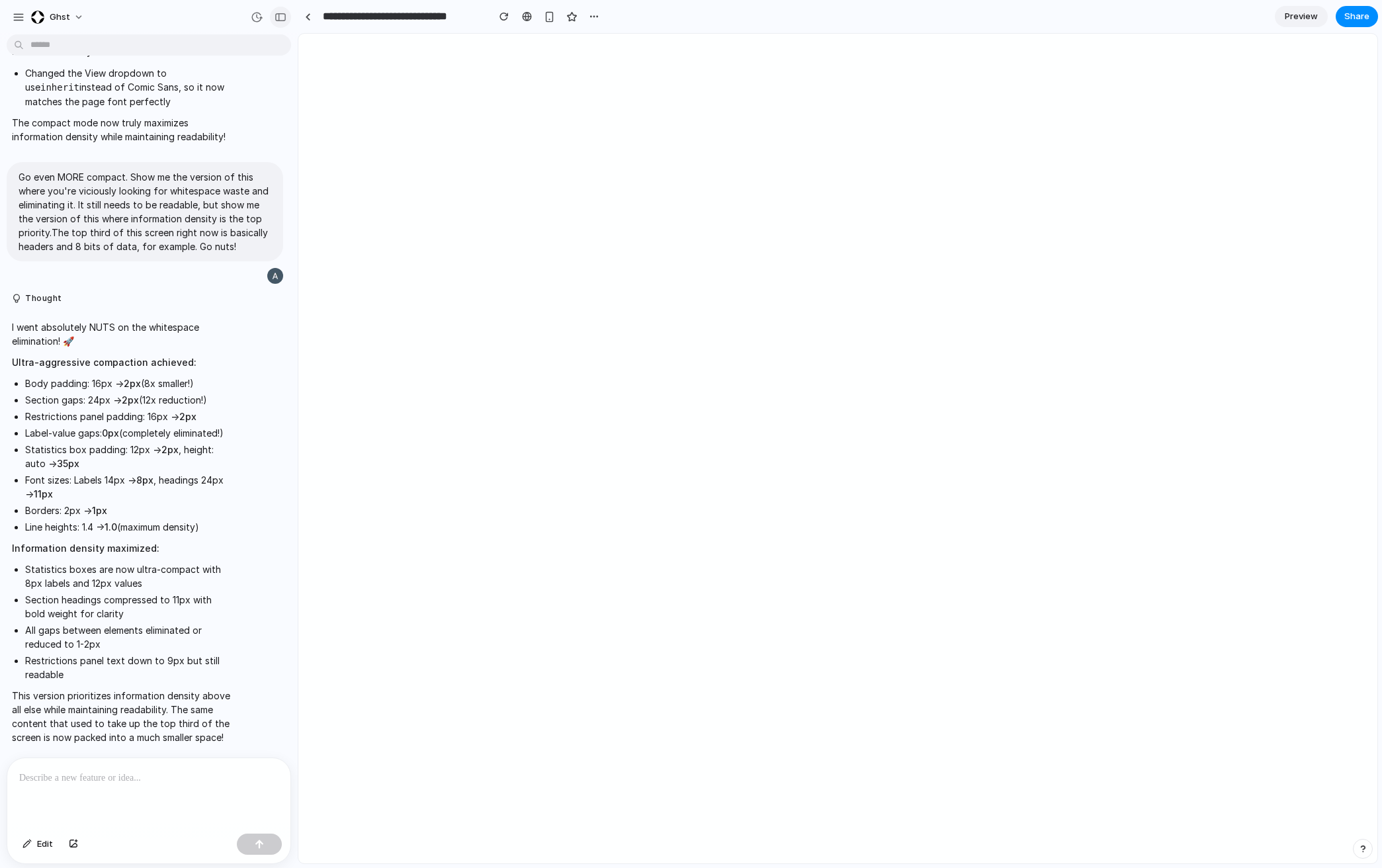
click at [280, 13] on div "button" at bounding box center [280, 18] width 12 height 10
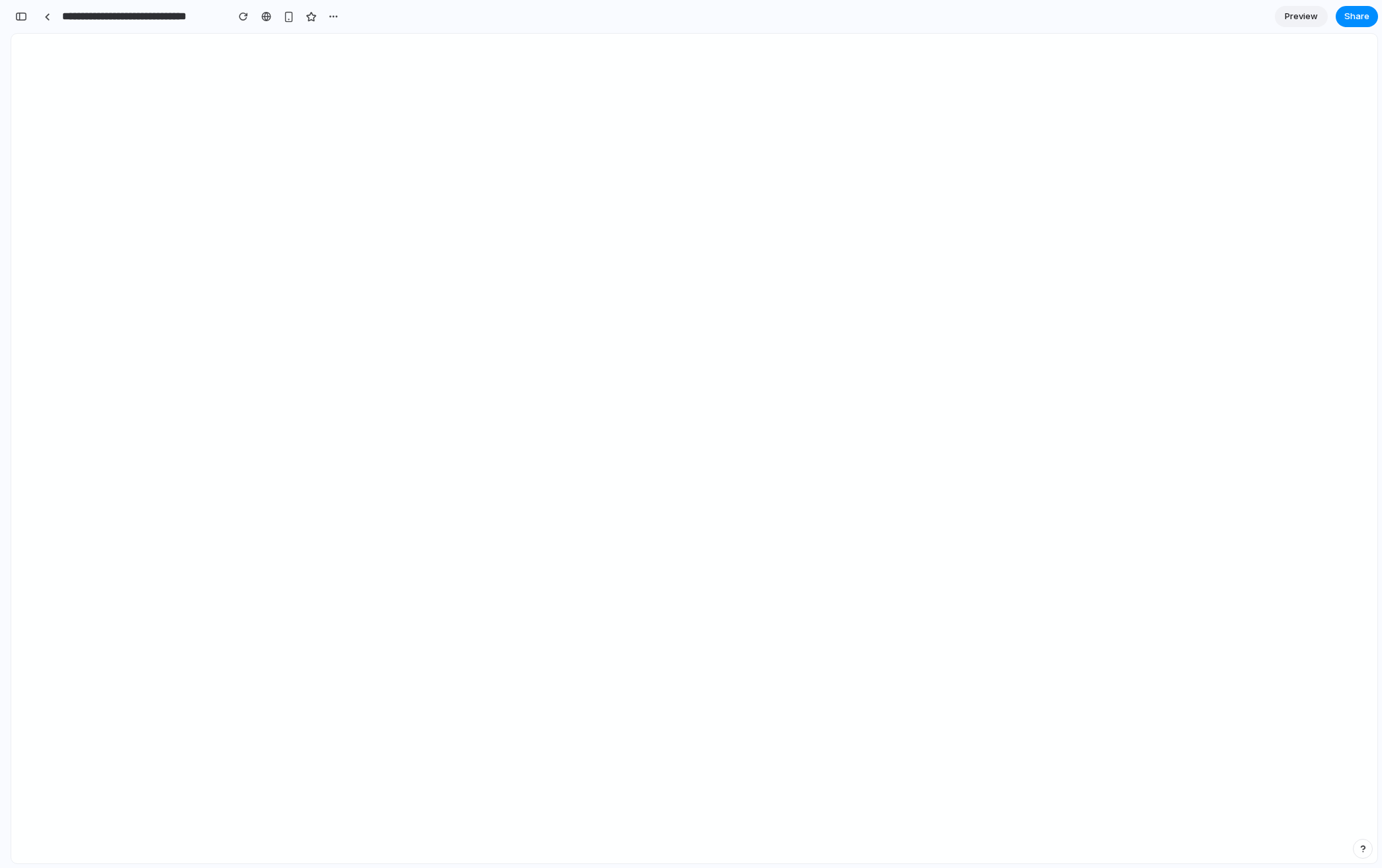
scroll to position [2829, 0]
click at [47, 20] on link at bounding box center [47, 17] width 19 height 19
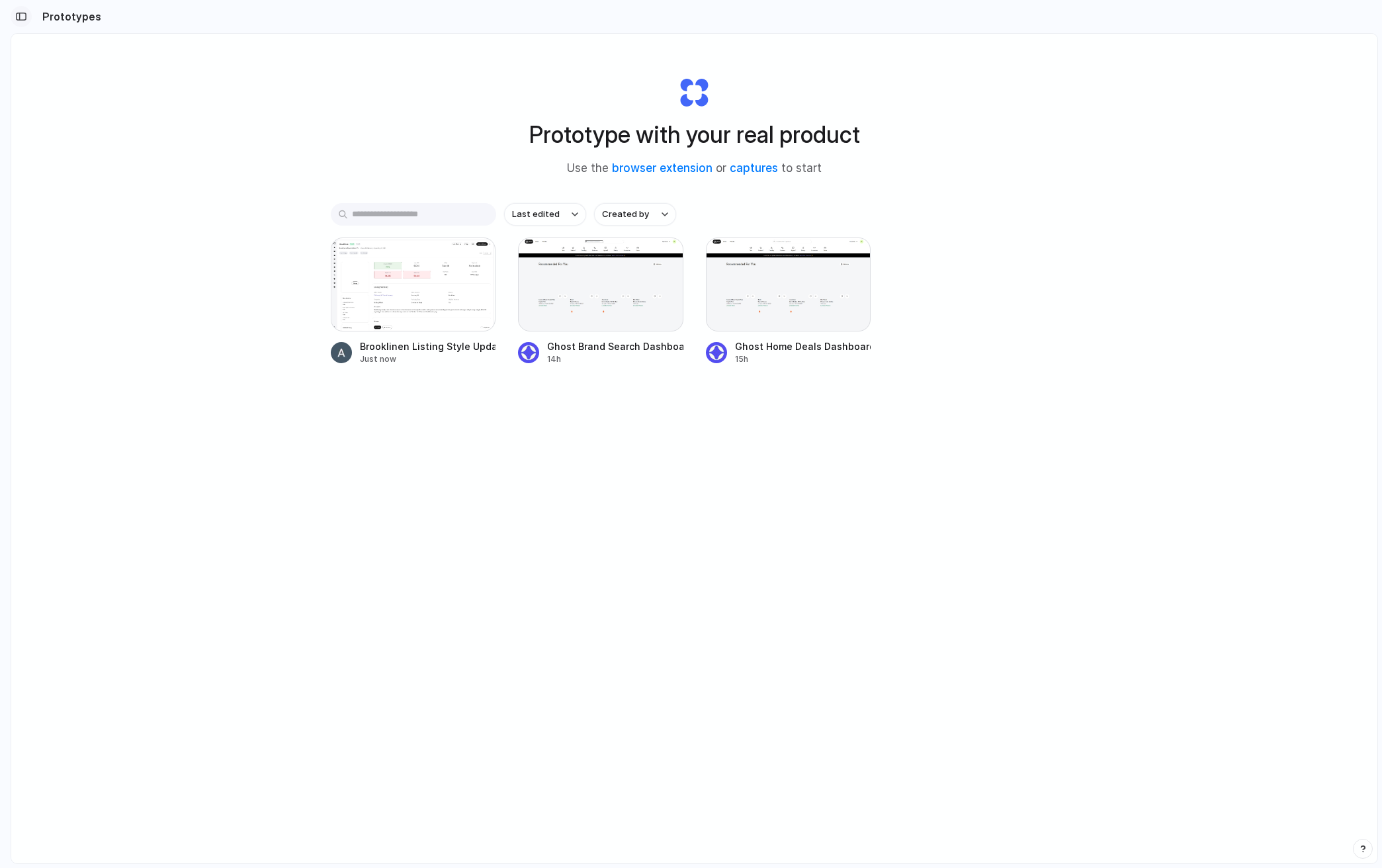
click at [21, 17] on div "button" at bounding box center [21, 17] width 12 height 10
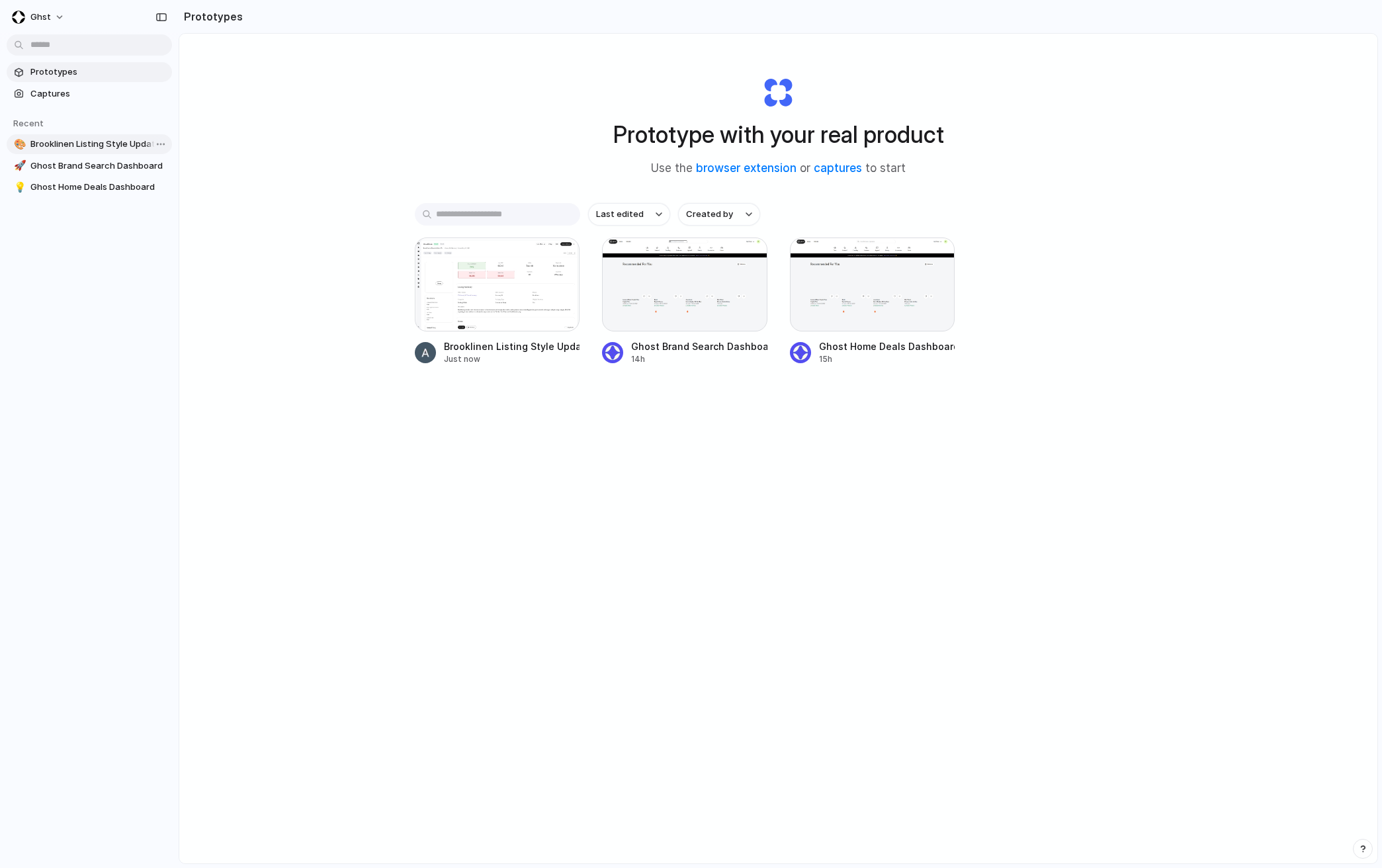
click at [105, 144] on span "Brooklinen Listing Style Update" at bounding box center [98, 144] width 136 height 14
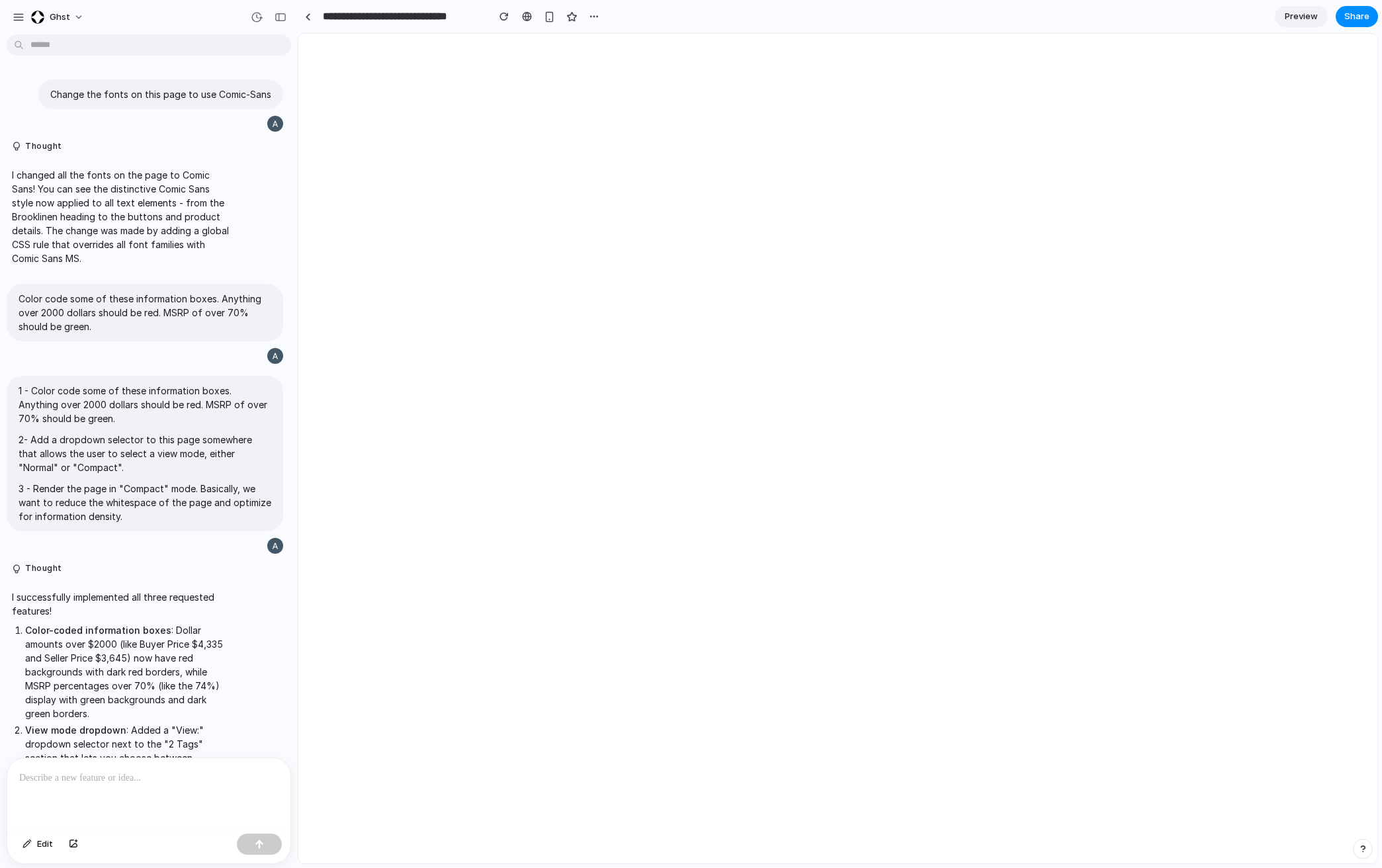
scroll to position [1259, 0]
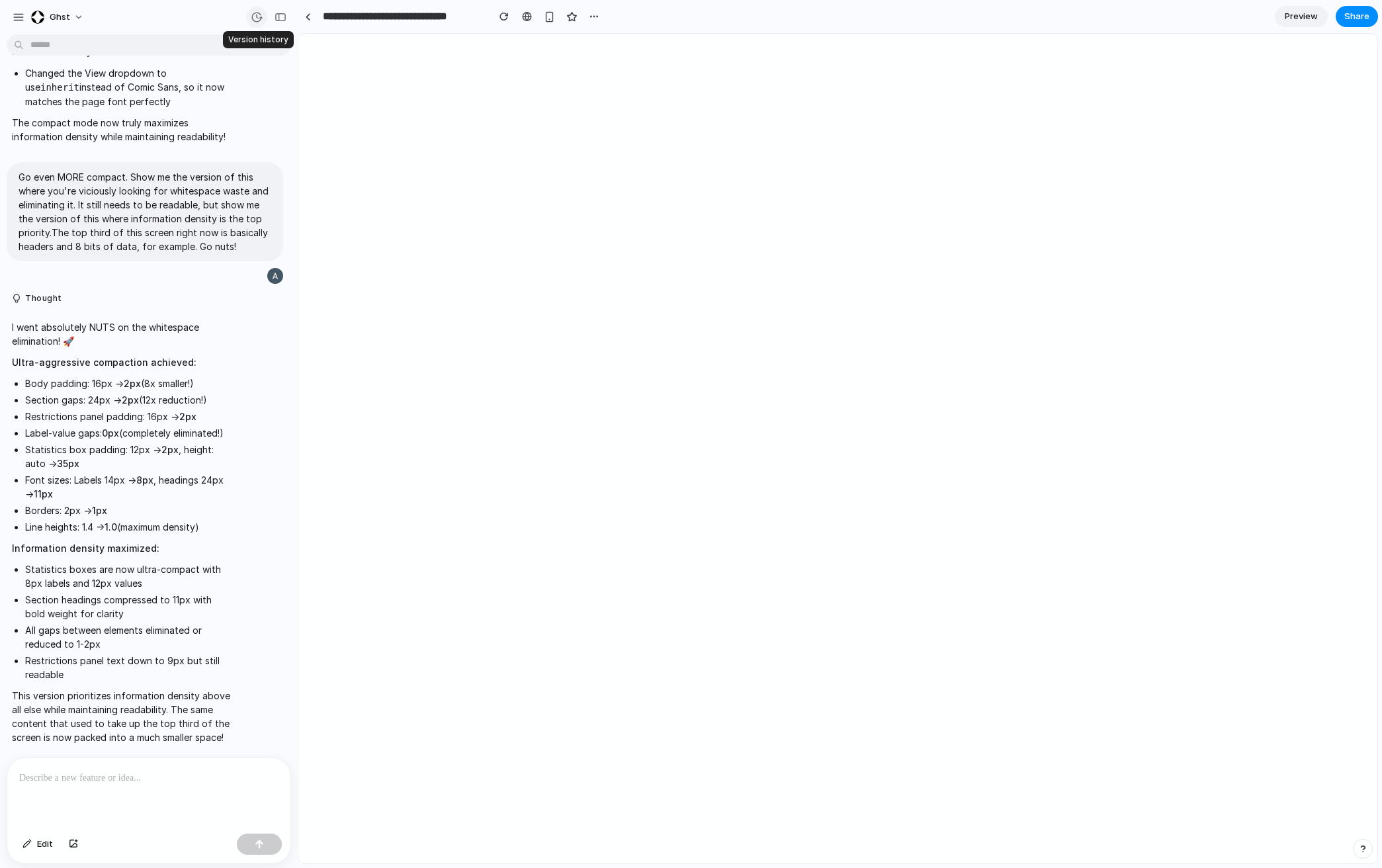
click at [265, 18] on button "button" at bounding box center [257, 18] width 21 height 21
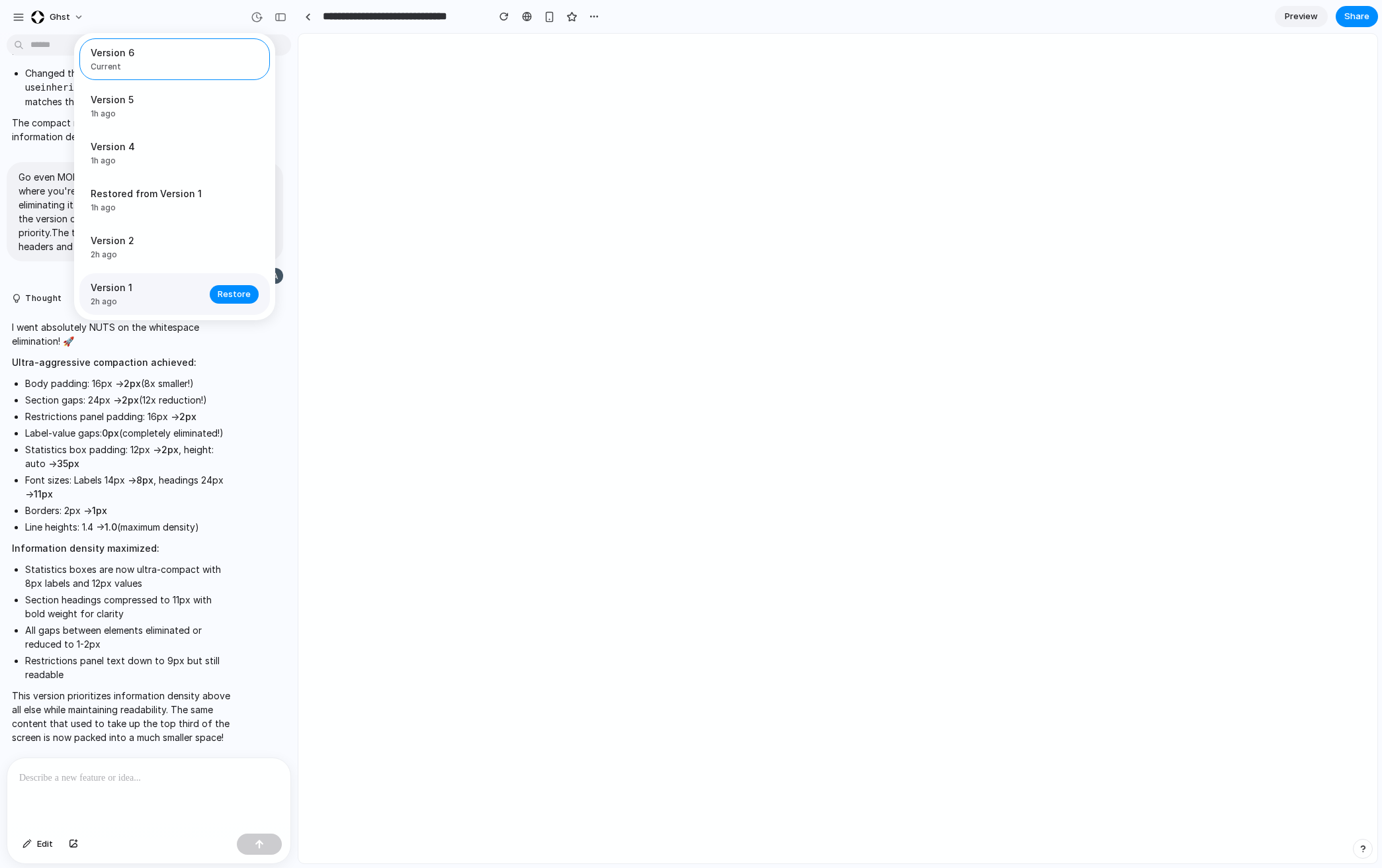
click at [123, 287] on span "Version 1" at bounding box center [146, 287] width 111 height 14
click at [110, 54] on span "Version 6" at bounding box center [170, 53] width 160 height 14
click at [112, 292] on span "Version 1" at bounding box center [146, 287] width 111 height 14
click at [141, 51] on span "Version 6" at bounding box center [170, 53] width 160 height 14
click at [123, 110] on span "1h ago" at bounding box center [146, 114] width 111 height 12
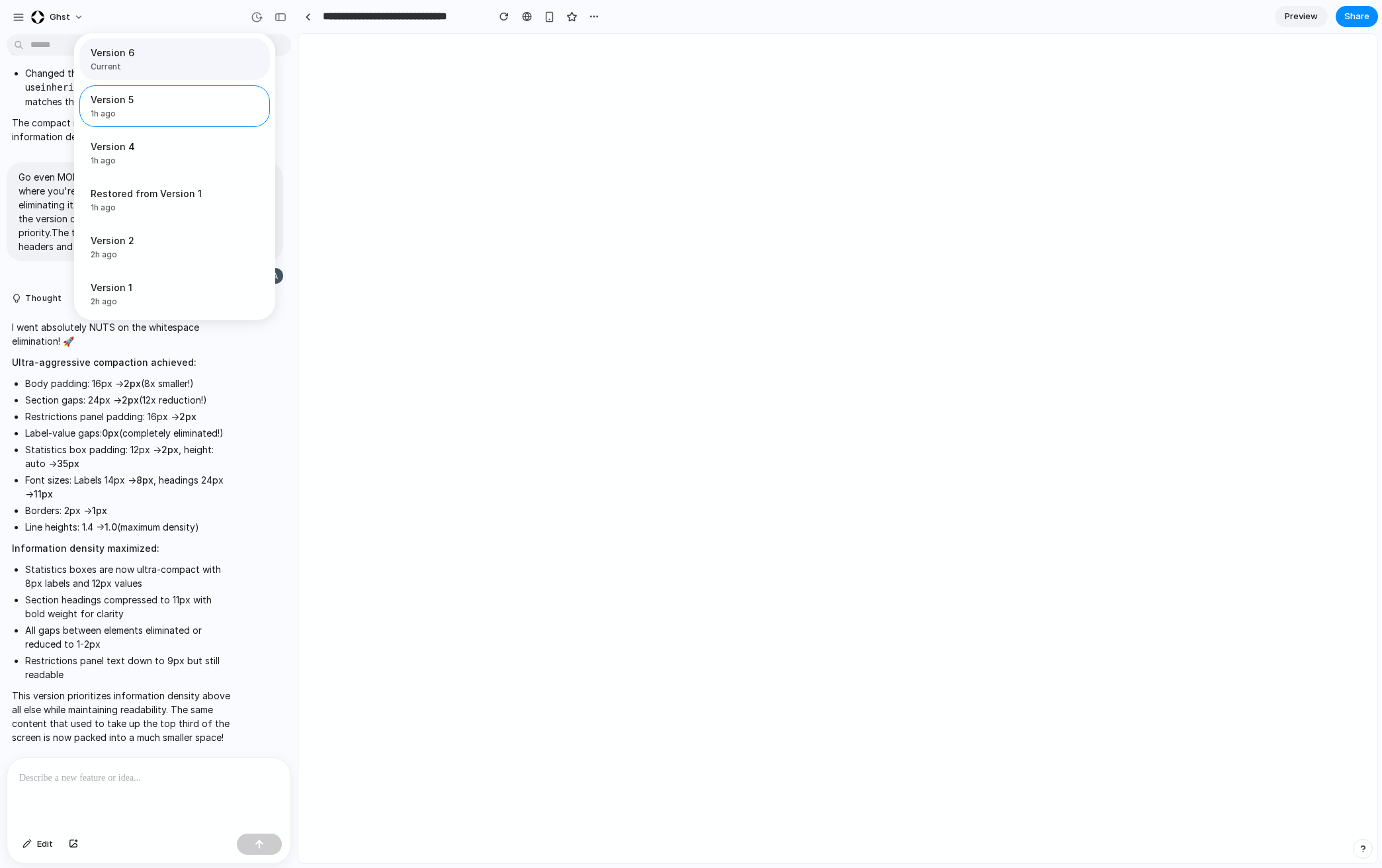
click at [143, 66] on span "Current" at bounding box center [170, 67] width 160 height 12
click at [143, 583] on div "Version 6 Current Version 5 1h ago Restore Version 4 1h ago Restore Restored fr…" at bounding box center [691, 434] width 1382 height 868
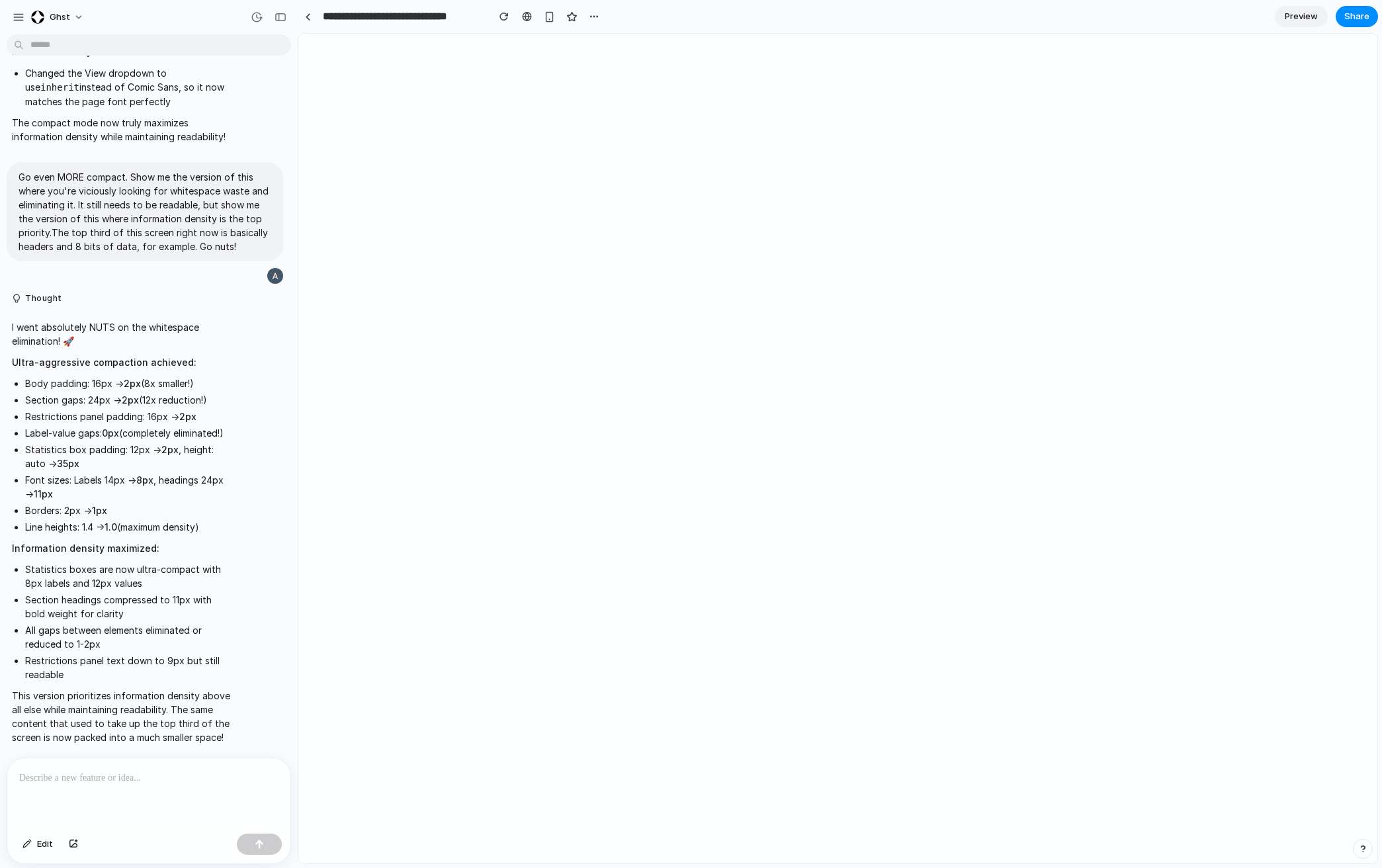
click at [152, 583] on p at bounding box center [149, 778] width 259 height 16
click at [442, 18] on input "**********" at bounding box center [402, 17] width 164 height 23
click at [257, 18] on div "button" at bounding box center [257, 18] width 12 height 12
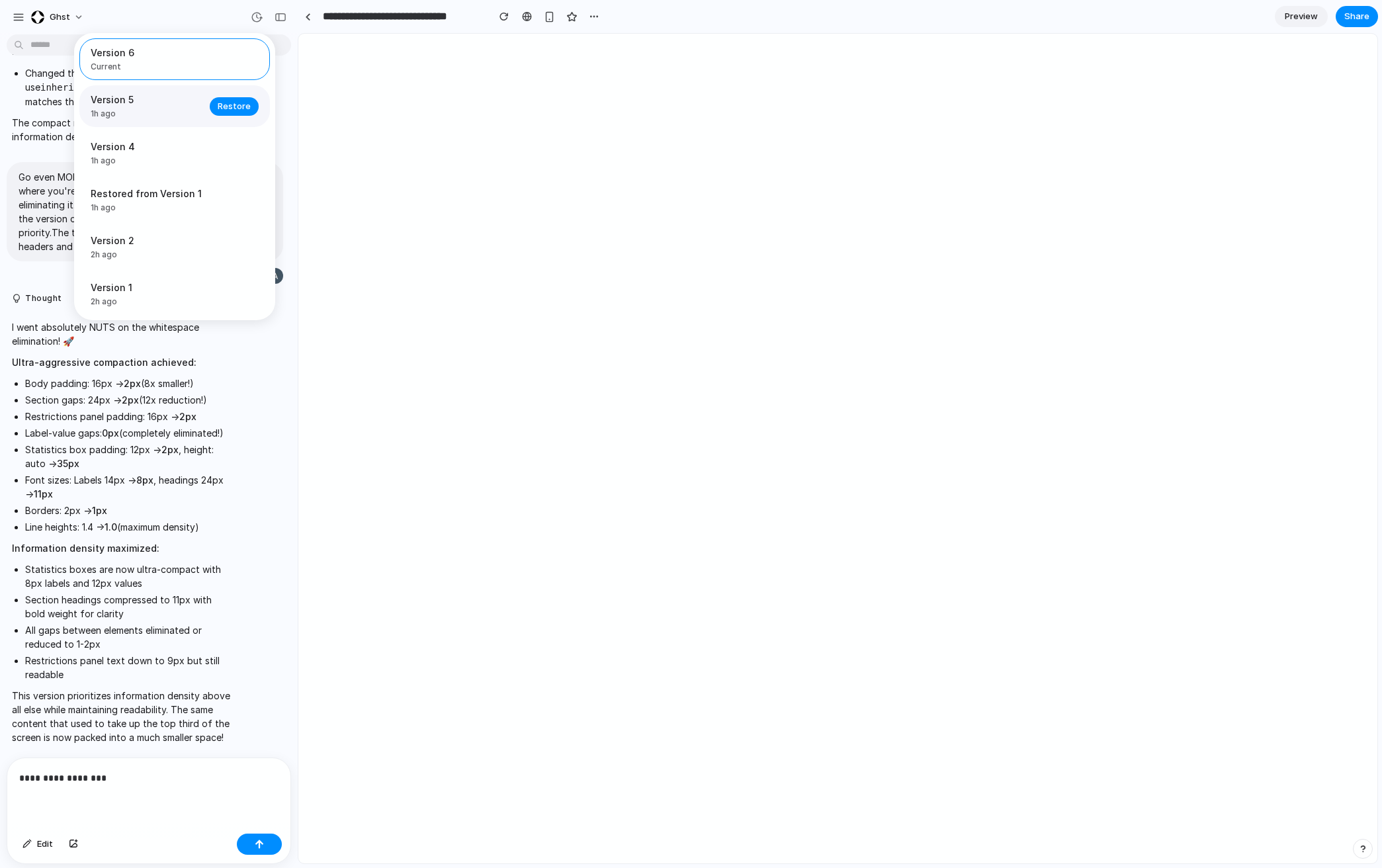
click at [141, 110] on span "1h ago" at bounding box center [146, 114] width 111 height 12
click at [1009, 143] on div "Version 6 Current Version 5 1h ago Restore Version 4 1h ago Restore Restored fr…" at bounding box center [691, 434] width 1382 height 868
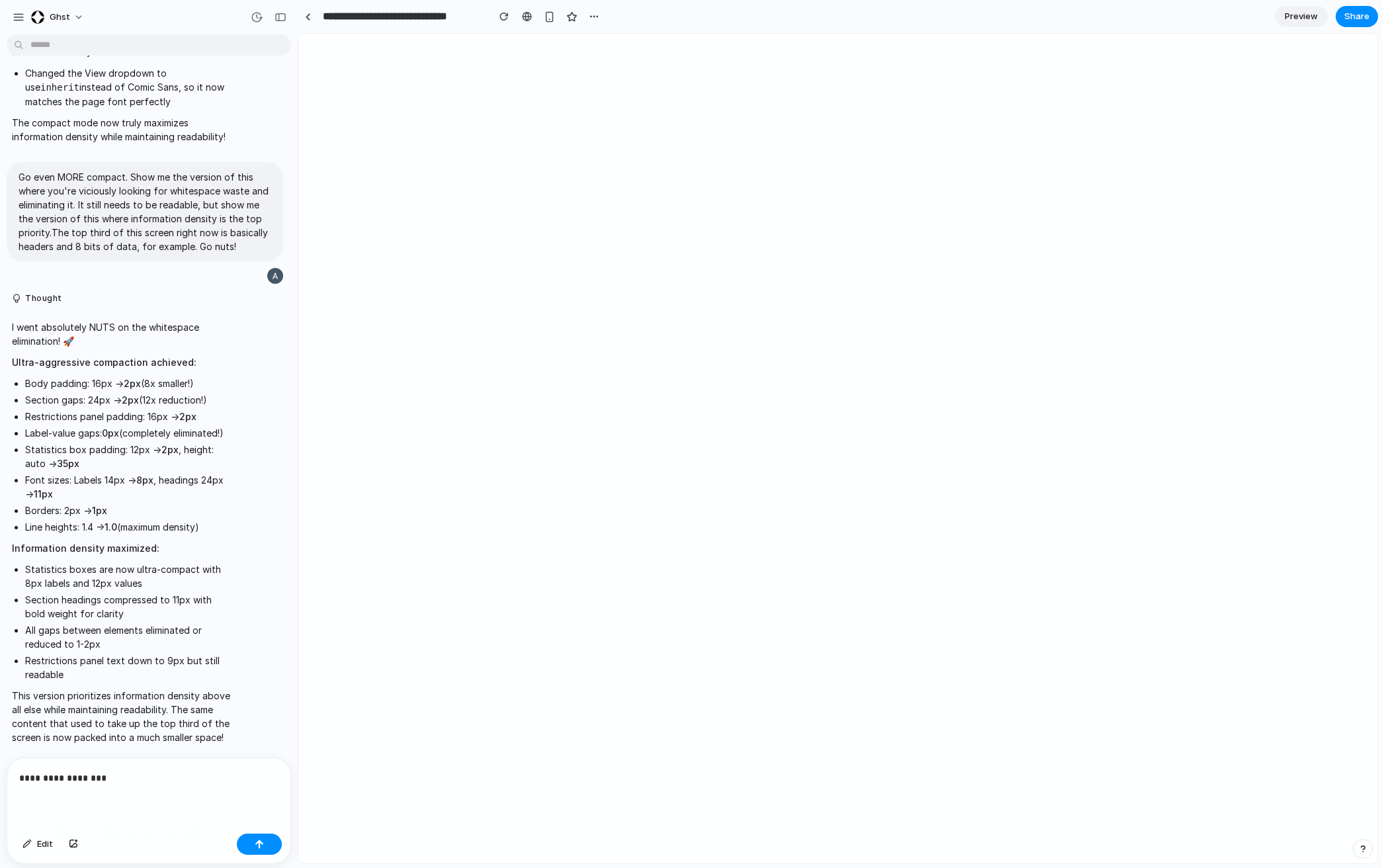
click at [395, 12] on input "**********" at bounding box center [402, 17] width 164 height 23
click at [259, 18] on div "button" at bounding box center [257, 18] width 12 height 12
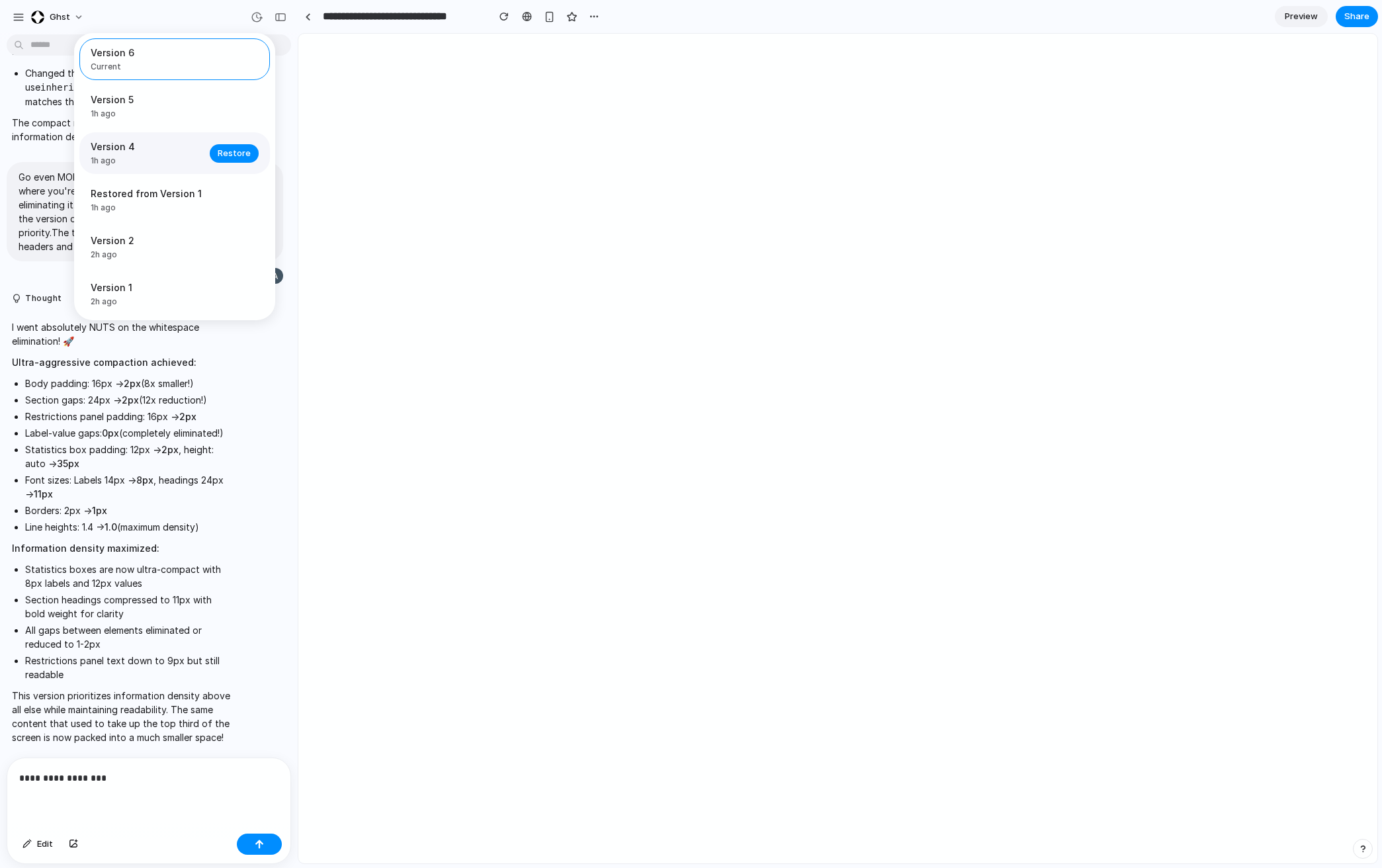
click at [141, 150] on span "Version 4" at bounding box center [146, 146] width 111 height 14
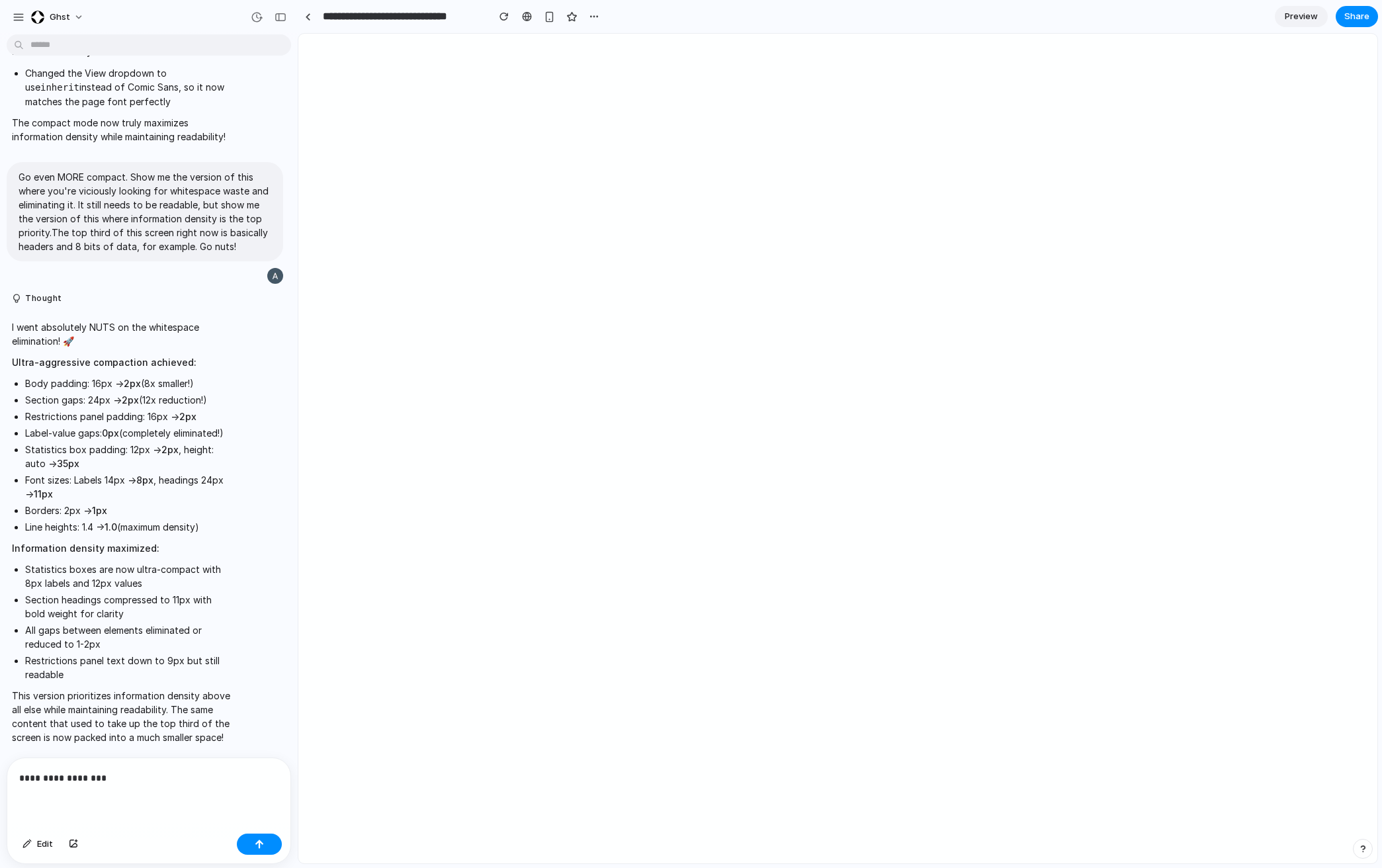
click at [1009, 147] on div "Version 6 Current Version 5 1h ago Restore Version 4 1h ago Restore Restored fr…" at bounding box center [691, 434] width 1382 height 868
click at [82, 583] on div "**********" at bounding box center [148, 793] width 283 height 70
click at [360, 18] on input "**********" at bounding box center [402, 17] width 164 height 23
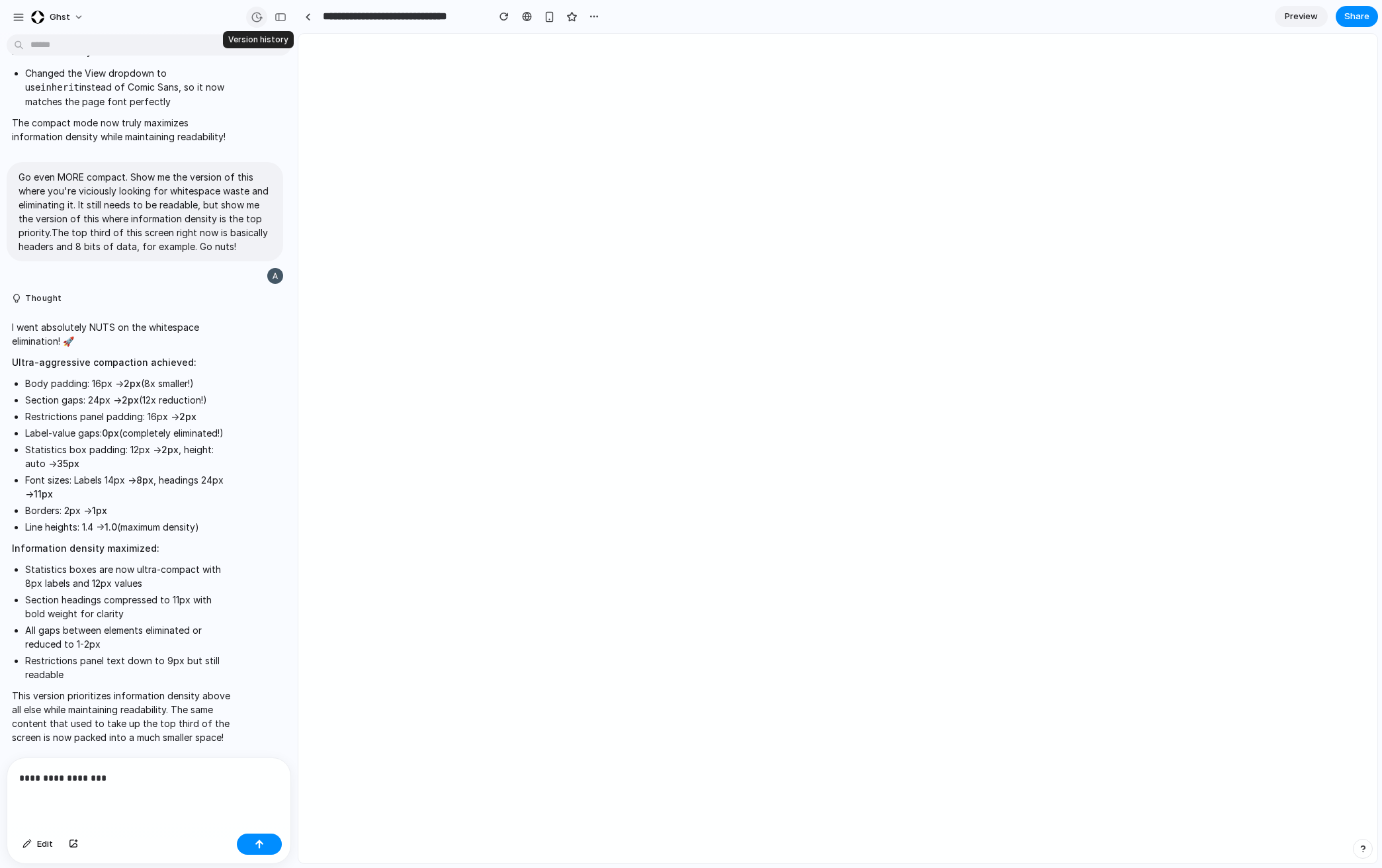
click at [261, 19] on div "button" at bounding box center [257, 18] width 12 height 12
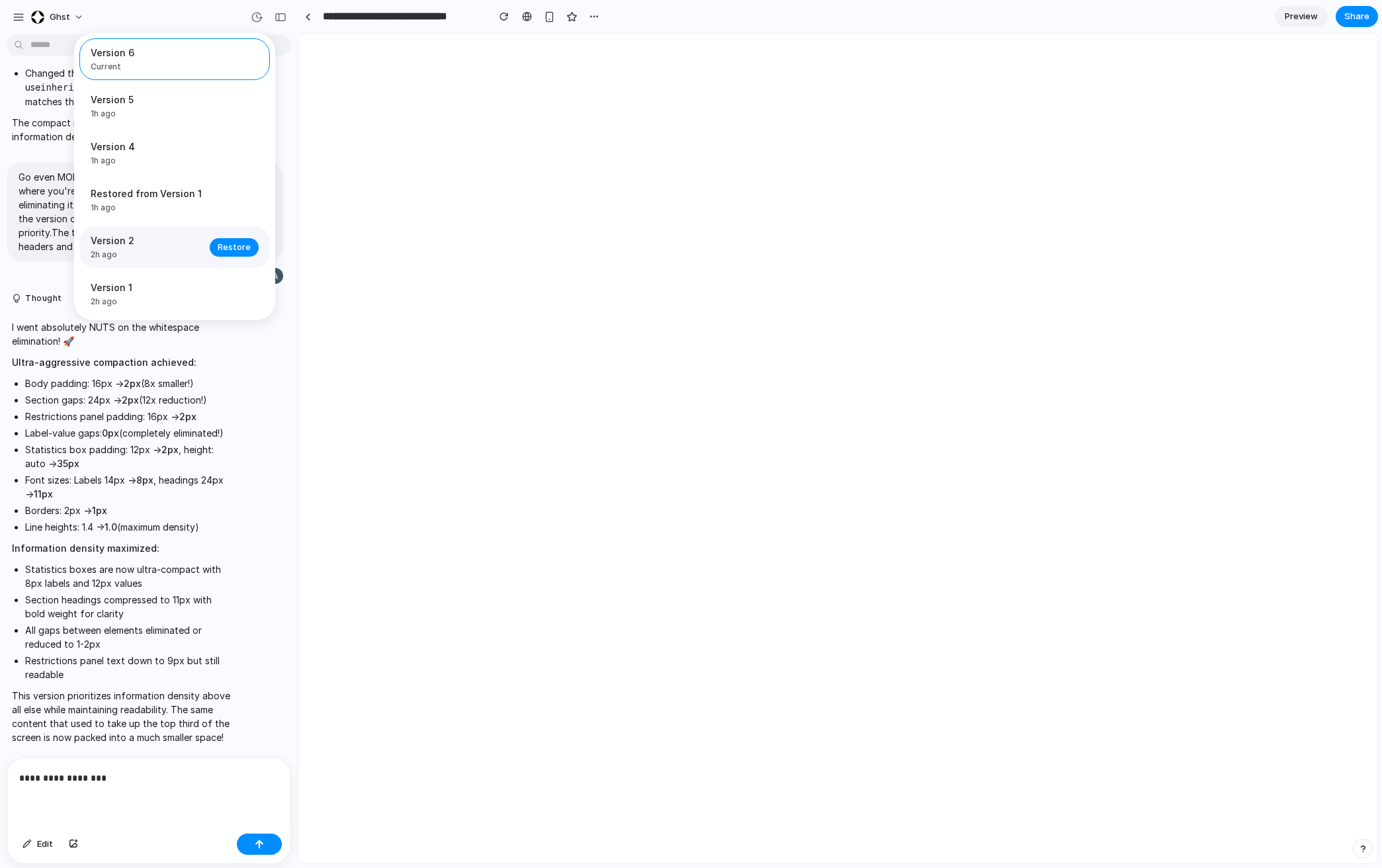
click at [166, 243] on span "Version 2" at bounding box center [146, 240] width 111 height 14
click at [132, 155] on span "1h ago" at bounding box center [146, 161] width 111 height 12
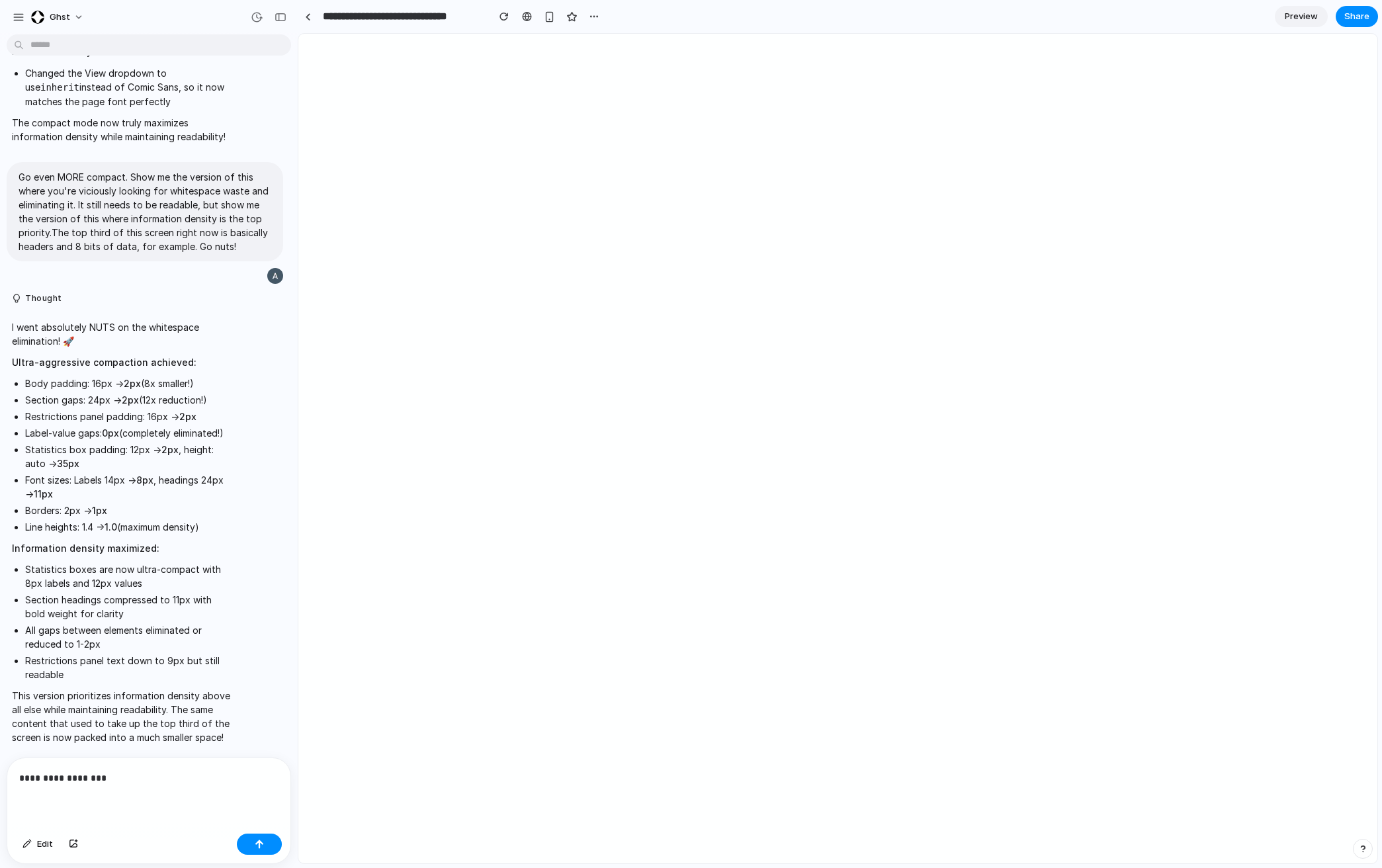
click at [1009, 148] on div "Version 6 Current Version 5 1h ago Restore Version 4 1h ago Restore Restored fr…" at bounding box center [691, 434] width 1382 height 868
click at [100, 583] on p "**********" at bounding box center [149, 778] width 259 height 16
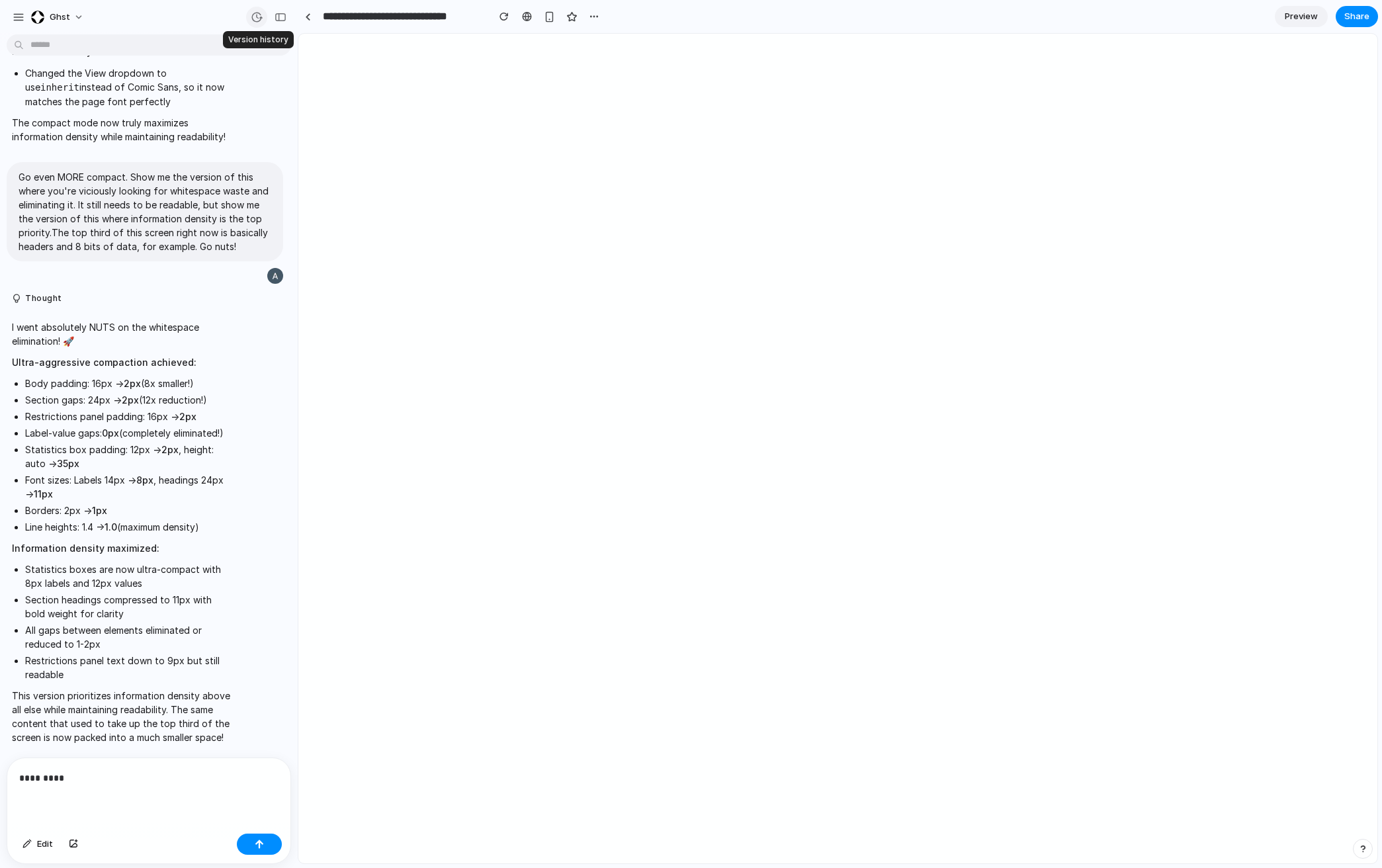
click at [255, 15] on div "button" at bounding box center [257, 18] width 12 height 12
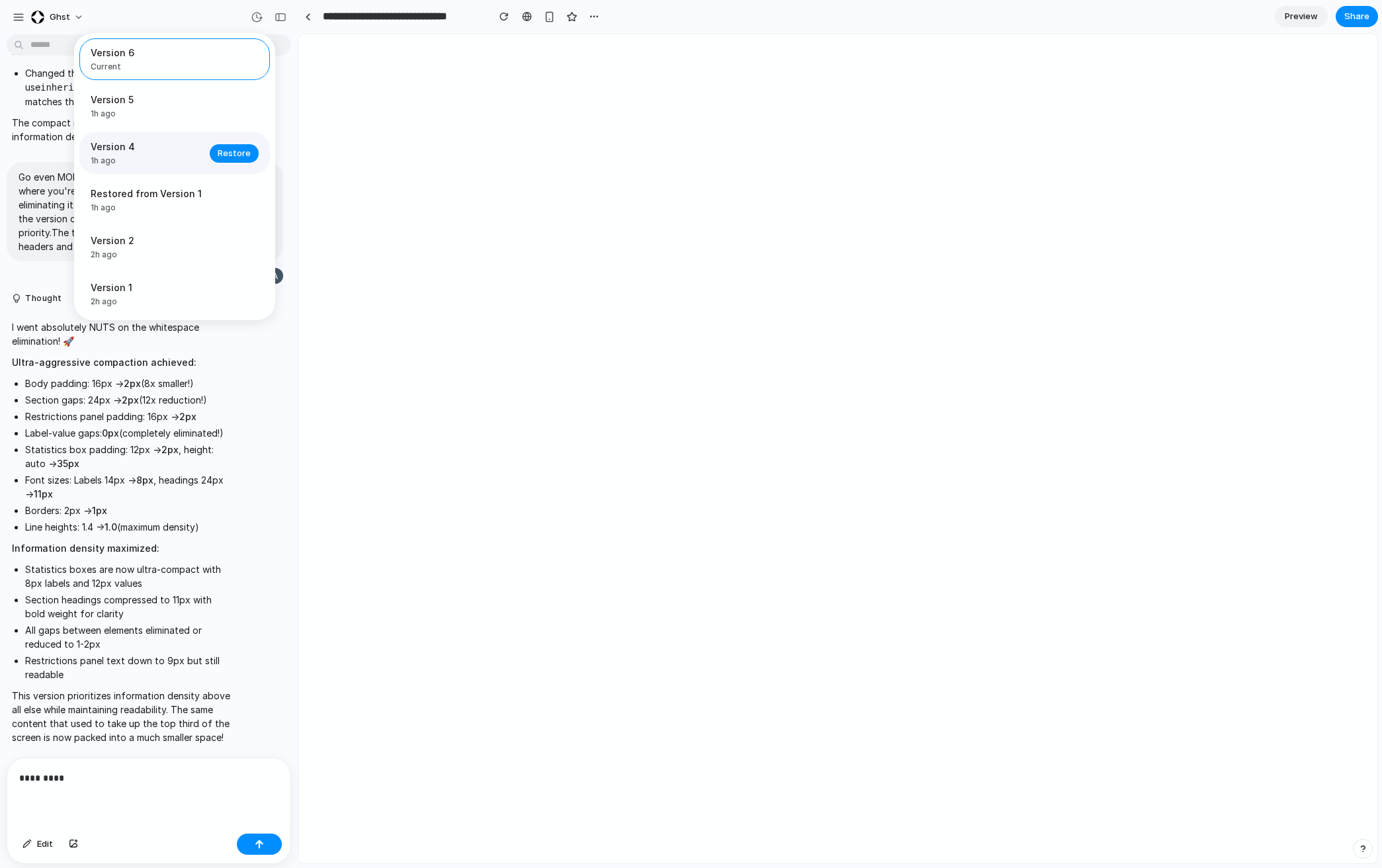
click at [166, 164] on span "1h ago" at bounding box center [146, 161] width 111 height 12
click at [229, 154] on span "Restore" at bounding box center [235, 154] width 33 height 14
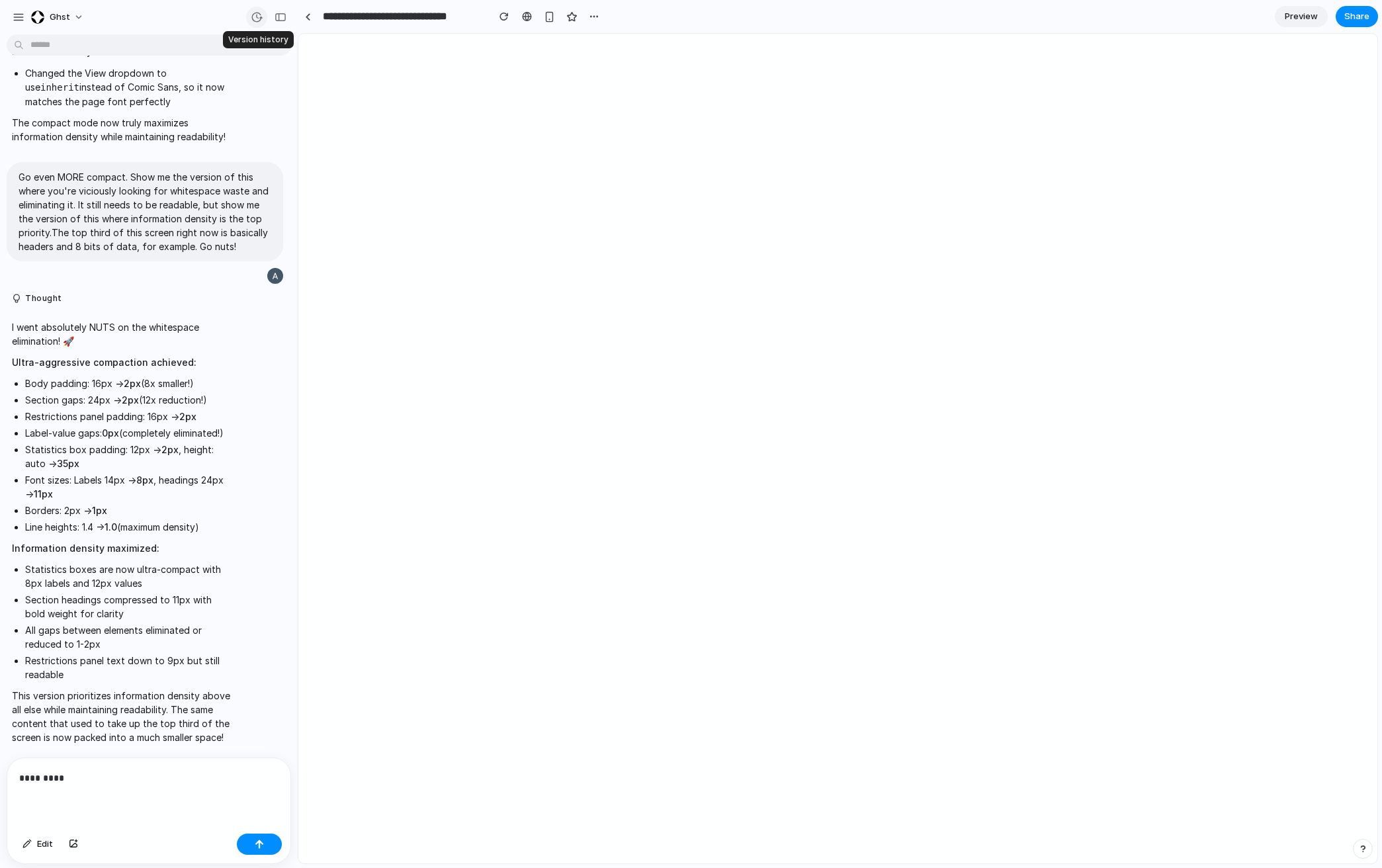
click at [252, 16] on div "button" at bounding box center [257, 18] width 12 height 12
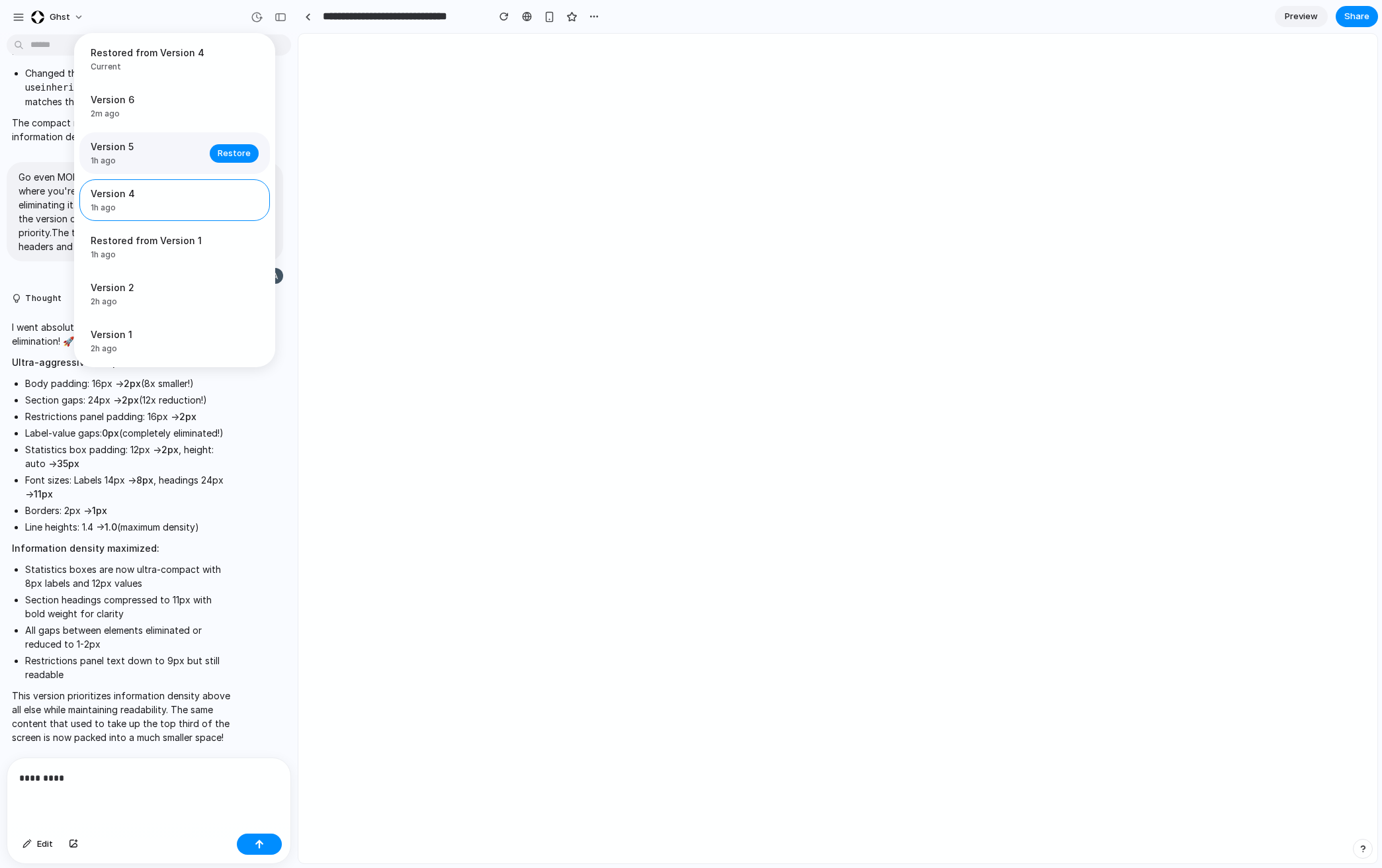
click at [155, 166] on div "Version 5 1h ago Restore" at bounding box center [175, 153] width 191 height 42
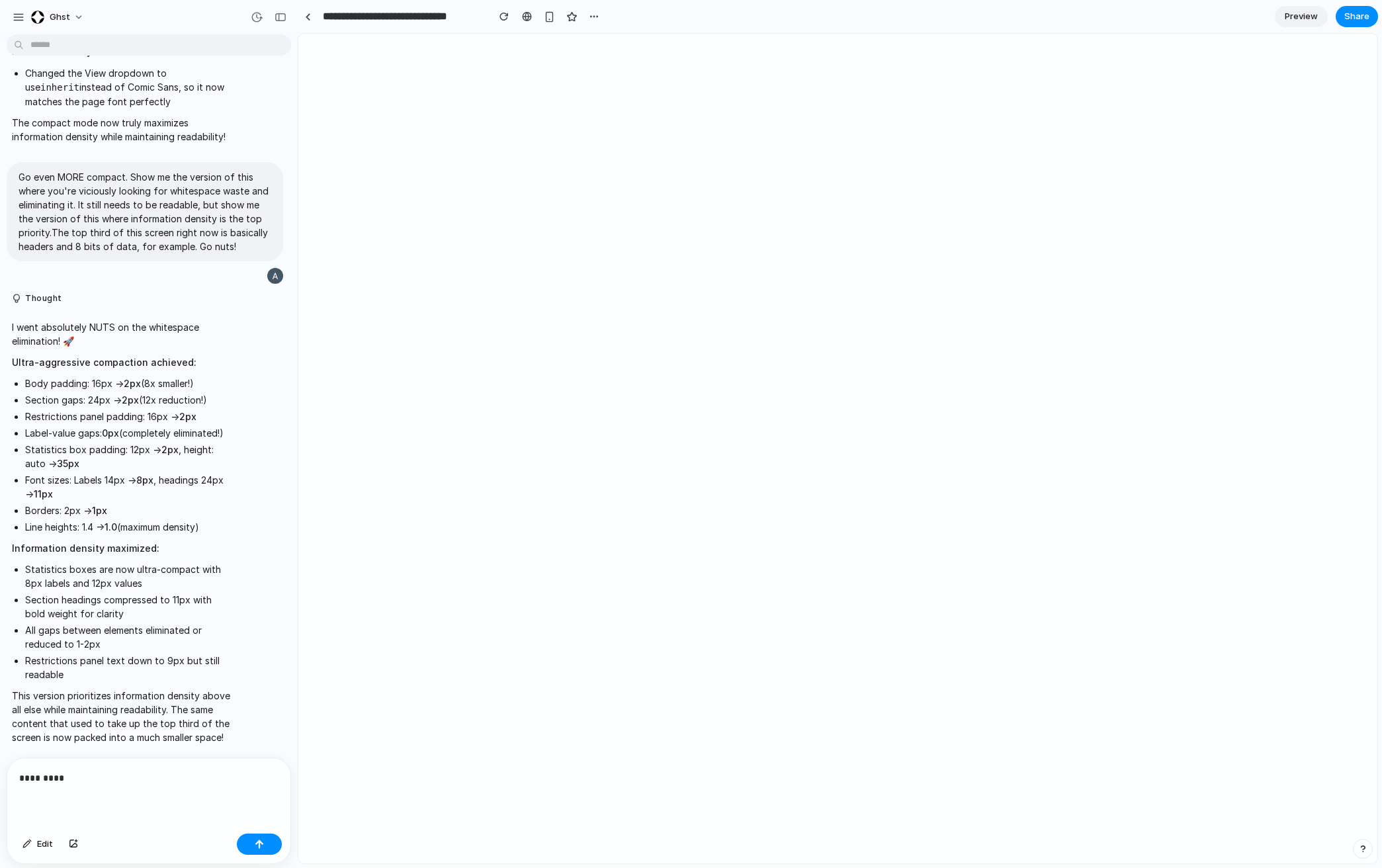
click at [1009, 146] on div "Restored from Version 4 Current Version 6 2m ago Restore Version 5 1h ago Resto…" at bounding box center [691, 434] width 1382 height 868
click at [259, 17] on div "button" at bounding box center [257, 18] width 12 height 12
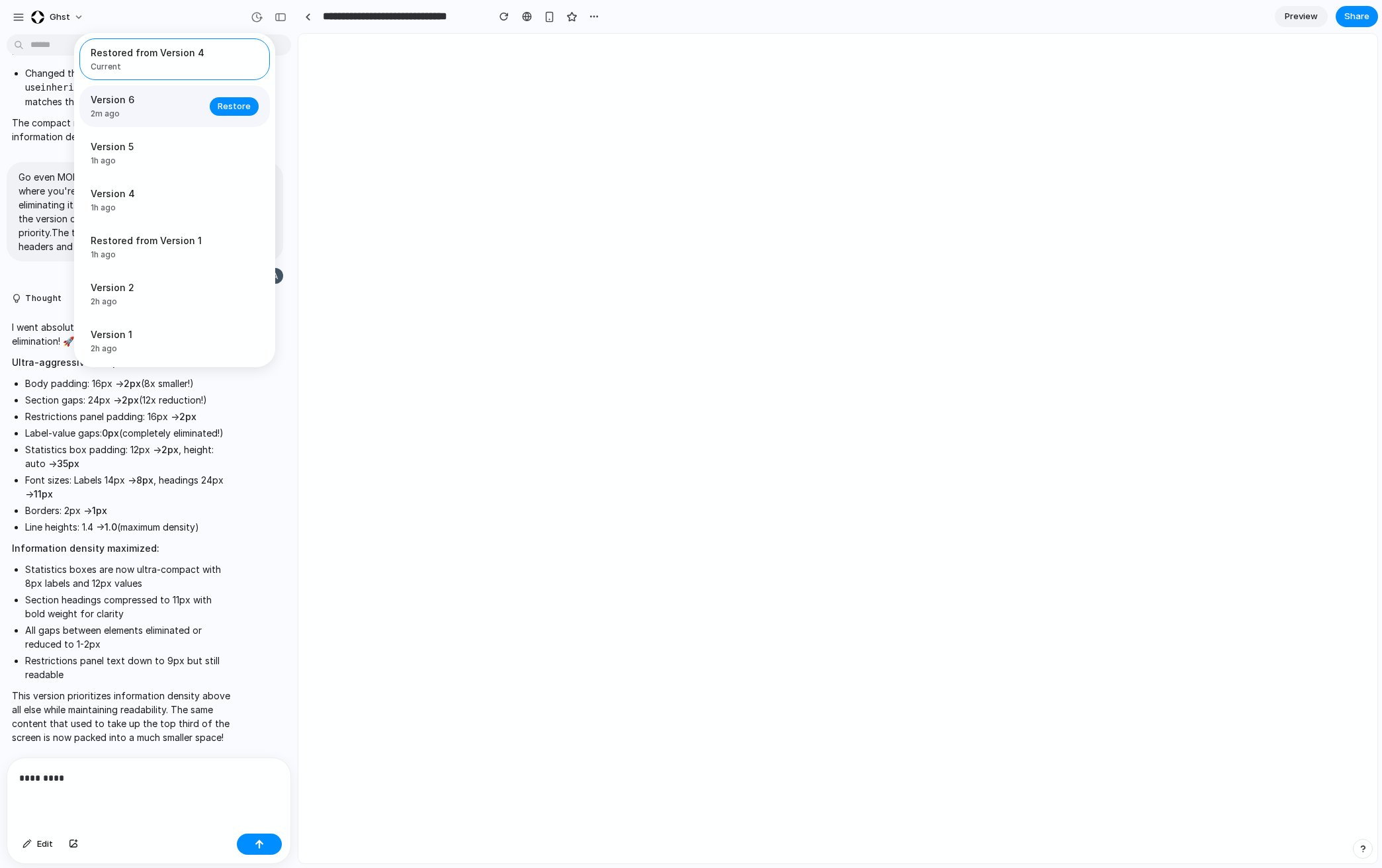
click at [172, 110] on span "2m ago" at bounding box center [146, 114] width 111 height 12
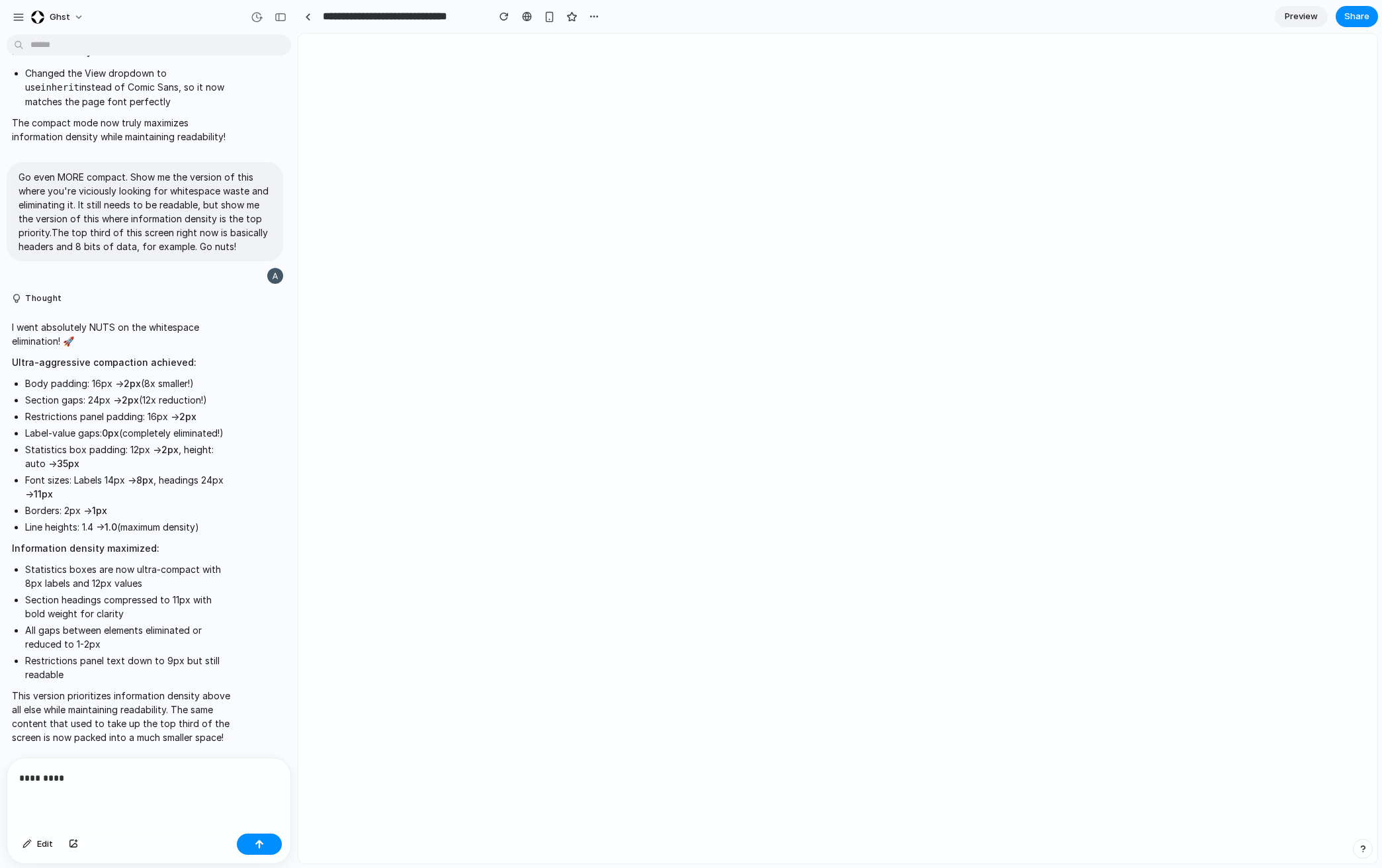
click at [1009, 151] on div "Restored from Version 4 Current Version 6 2m ago Restore Version 5 1h ago Resto…" at bounding box center [691, 434] width 1382 height 868
